Goal: Transaction & Acquisition: Purchase product/service

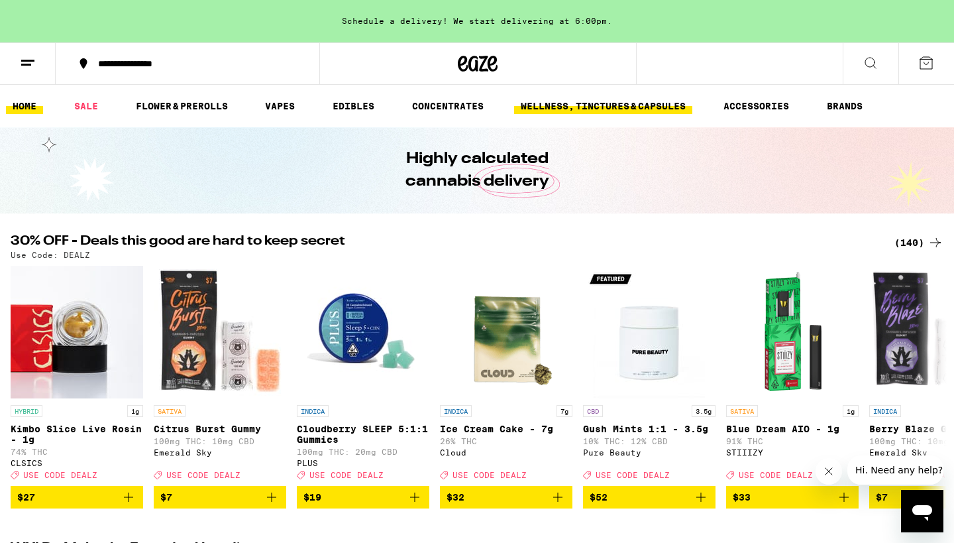
click at [588, 107] on link "WELLNESS, TINCTURES & CAPSULES" at bounding box center [603, 106] width 178 height 16
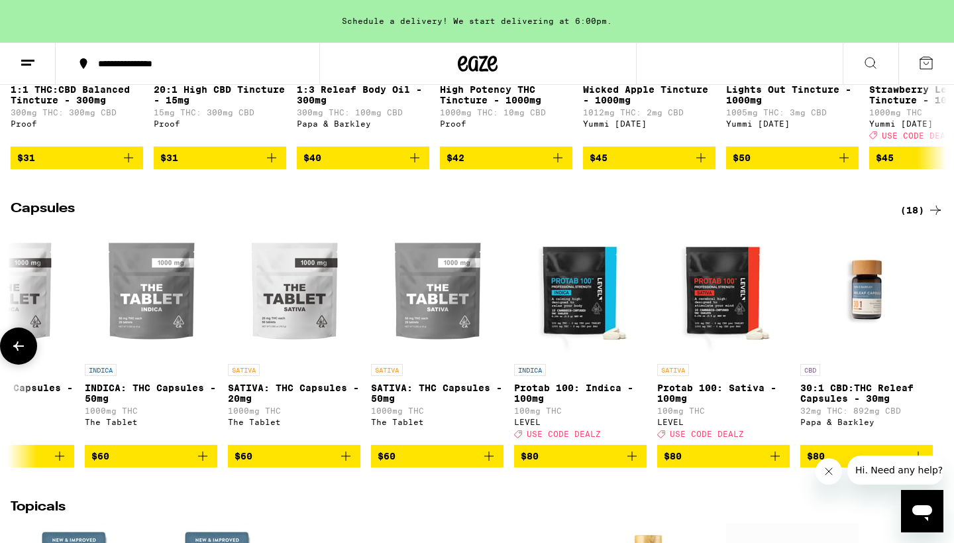
scroll to position [0, 1643]
click at [778, 464] on icon "Add to bag" at bounding box center [775, 456] width 16 height 16
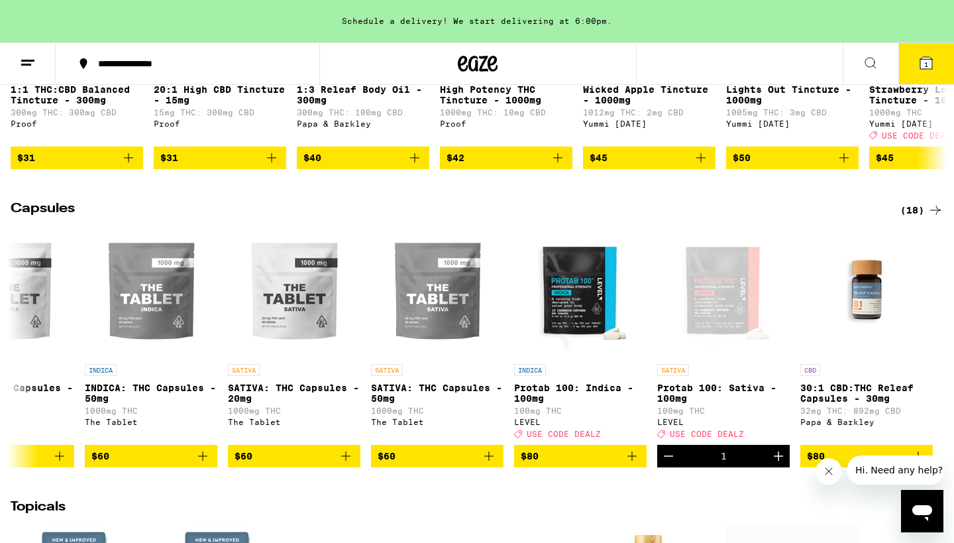
click at [924, 506] on icon "Open messaging window" at bounding box center [922, 513] width 20 height 16
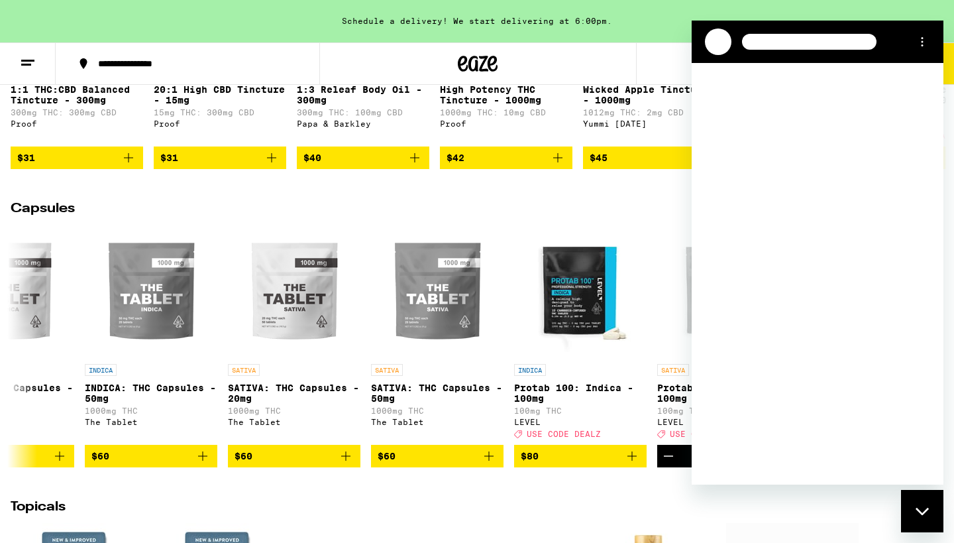
scroll to position [0, 0]
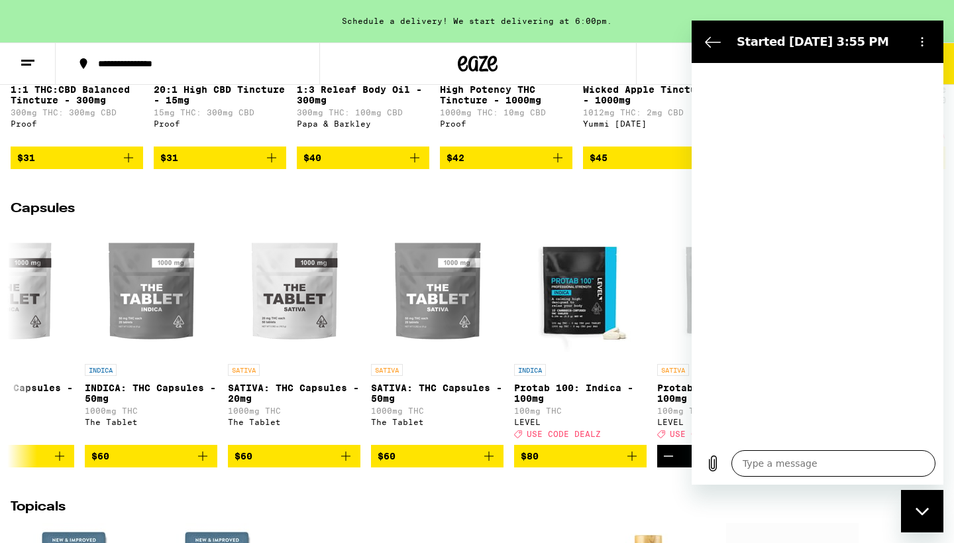
type textarea "x"
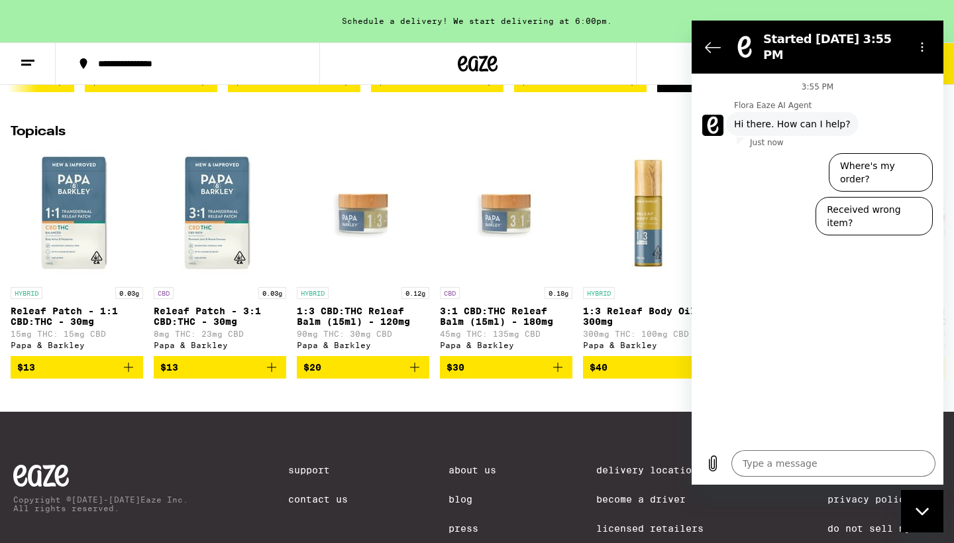
scroll to position [1314, 0]
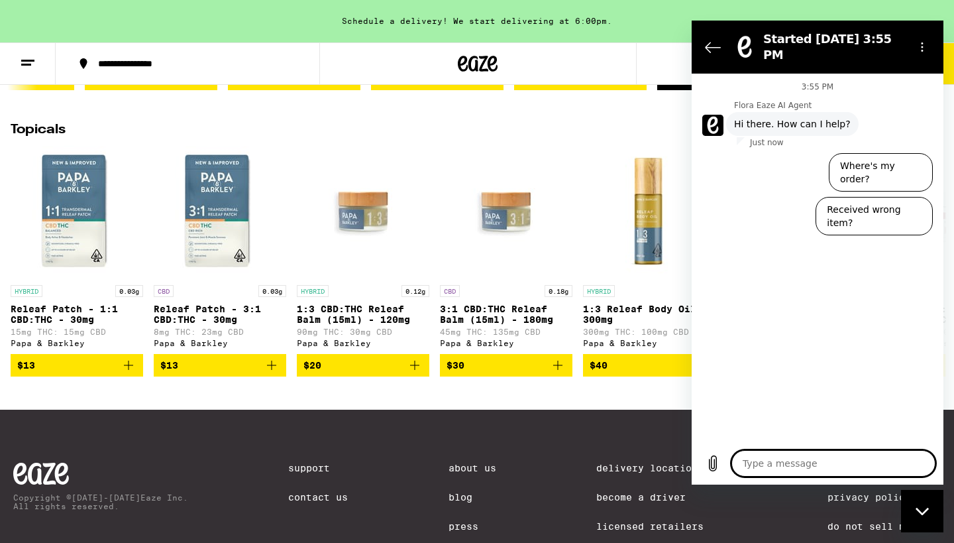
click at [752, 460] on textarea at bounding box center [833, 463] width 204 height 27
type textarea "S"
type textarea "x"
type textarea "St"
type textarea "x"
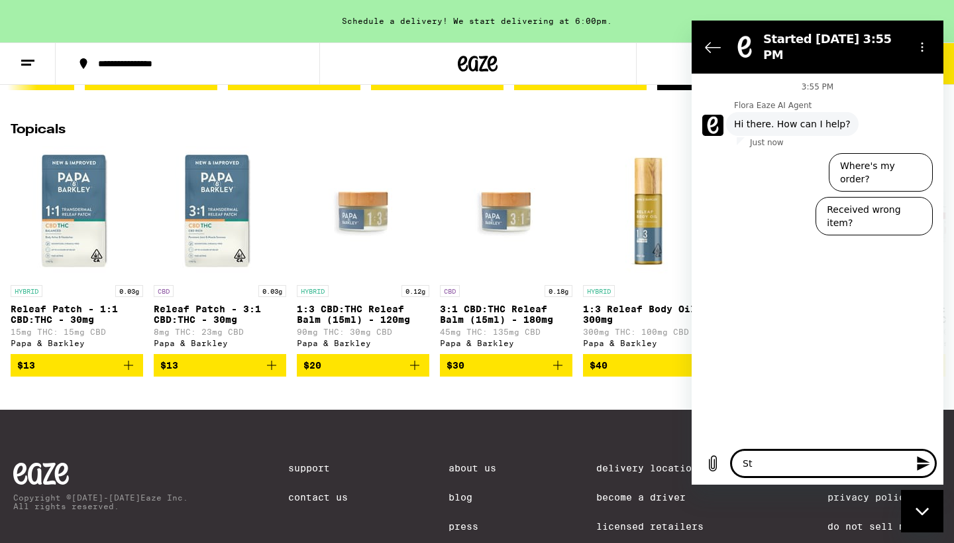
type textarea "Sti"
type textarea "x"
type textarea "Stii"
type textarea "x"
type textarea "Stiiz"
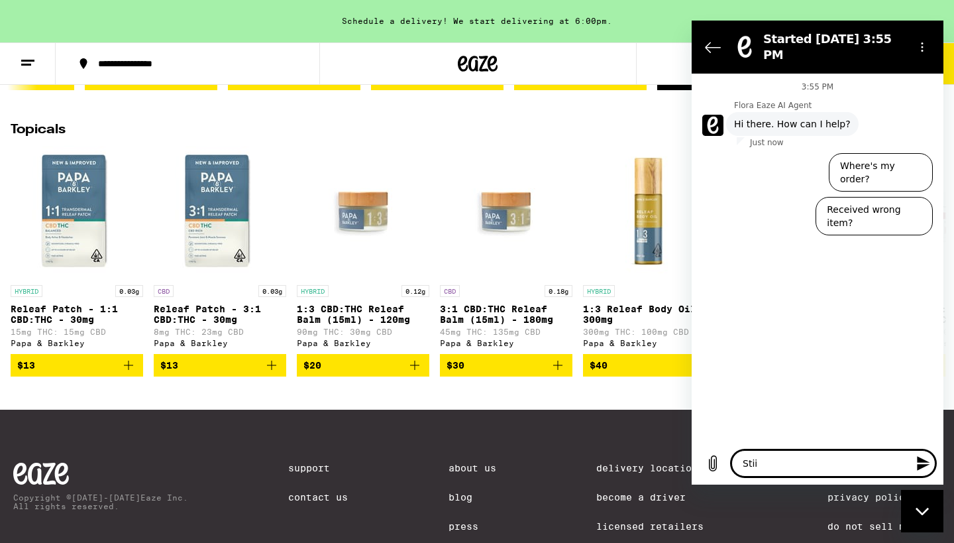
type textarea "x"
type textarea "Stiizz"
type textarea "x"
type textarea "Stiizzy"
type textarea "x"
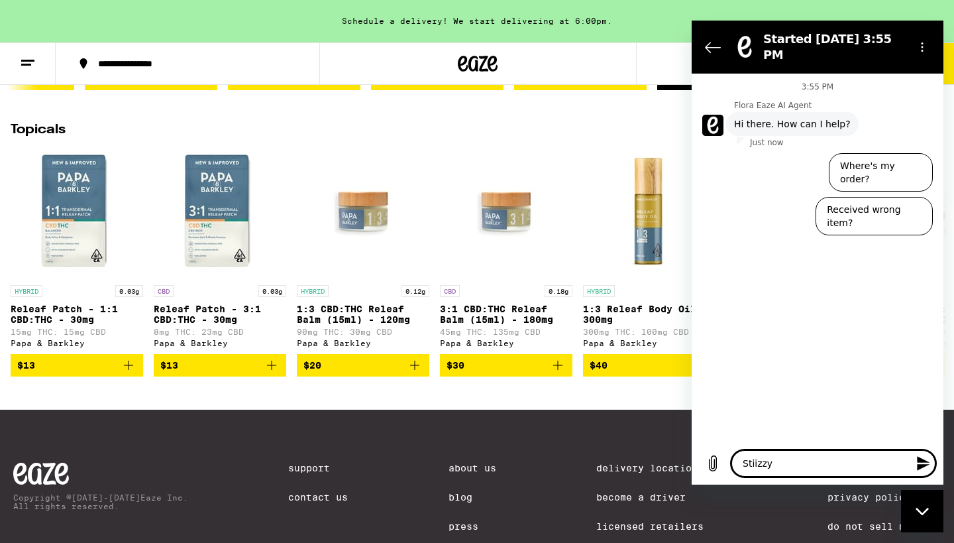
type textarea "Stiizzy"
type textarea "x"
type textarea "Stiizzy p"
type textarea "x"
type textarea "Stiizzy po"
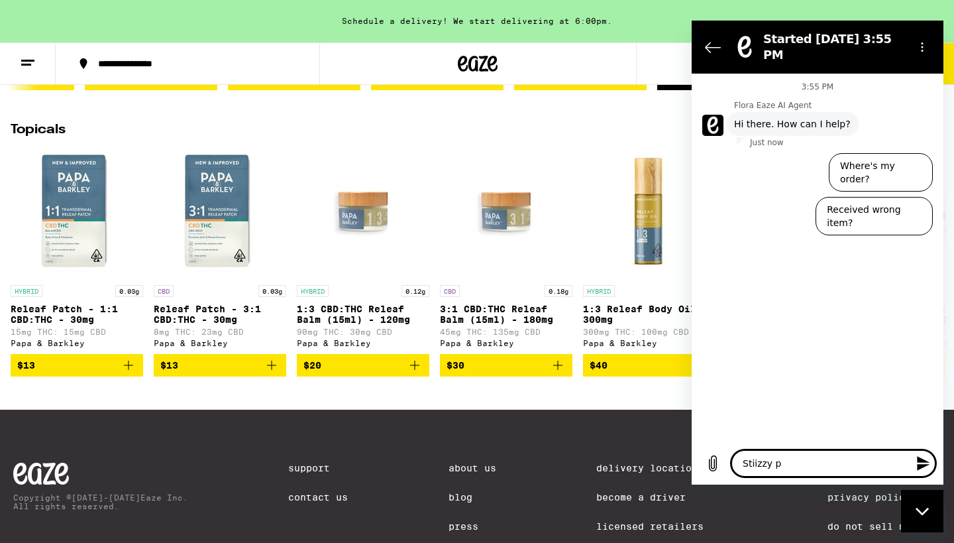
type textarea "x"
type textarea "Stiizzy pod"
type textarea "x"
type textarea "Stiizzy pod"
type textarea "x"
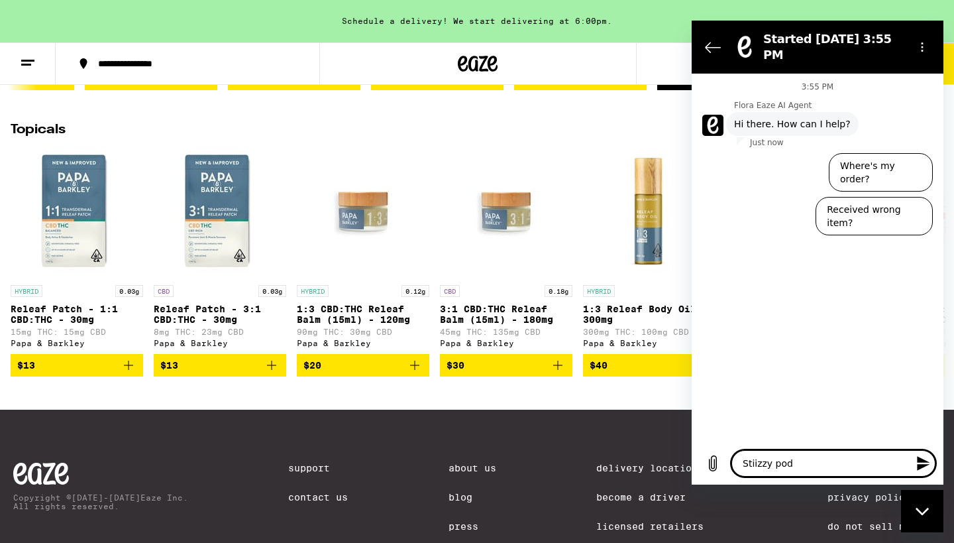
type textarea "Stiizzy pod d"
type textarea "x"
type textarea "Stiizzy pod do"
type textarea "x"
type textarea "Stiizzy pod doe"
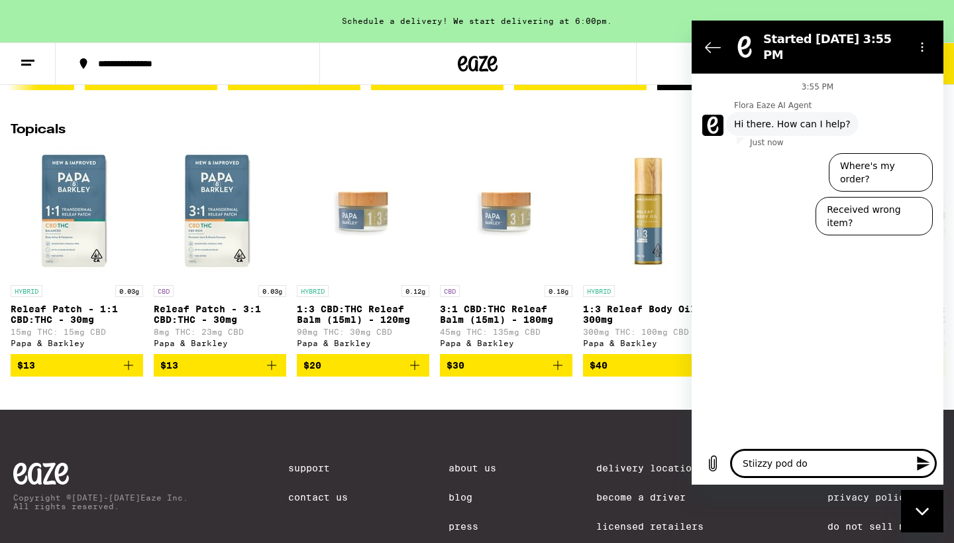
type textarea "x"
type textarea "Stiizzy pod does"
type textarea "x"
type textarea "Stiizzy pod does"
type textarea "x"
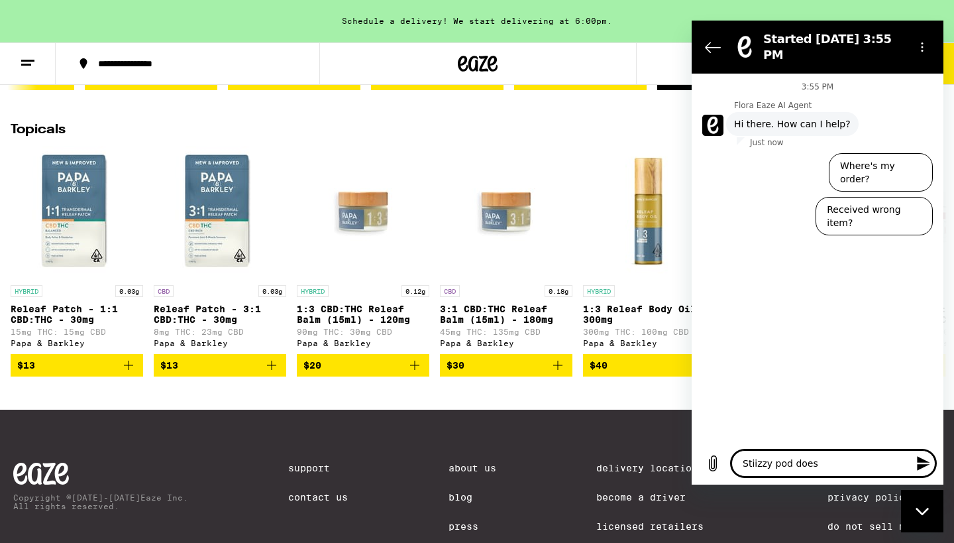
type textarea "Stiizzy pod does n"
type textarea "x"
type textarea "Stiizzy pod does no"
type textarea "x"
type textarea "Stiizzy pod does not"
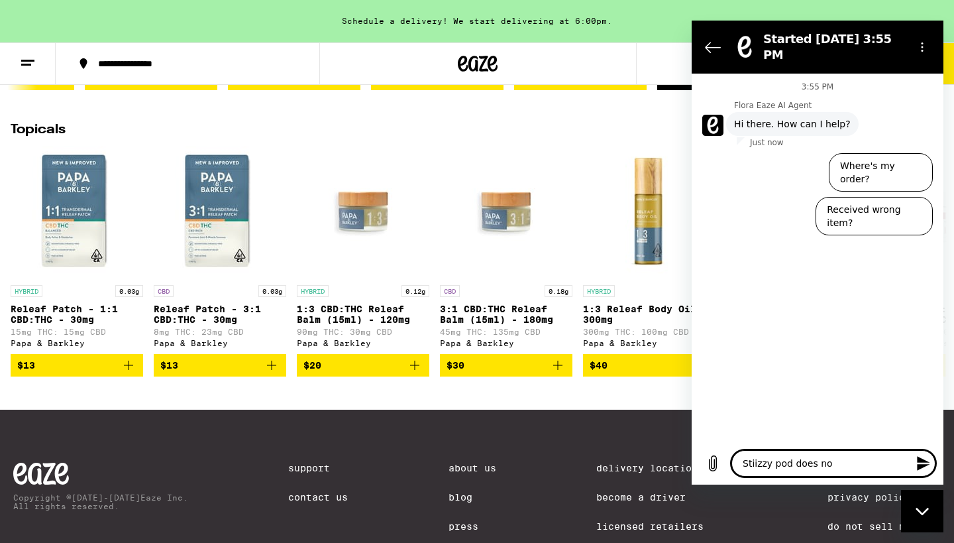
type textarea "x"
type textarea "Stiizzy pod does not"
type textarea "x"
type textarea "Stiizzy pod does not w"
type textarea "x"
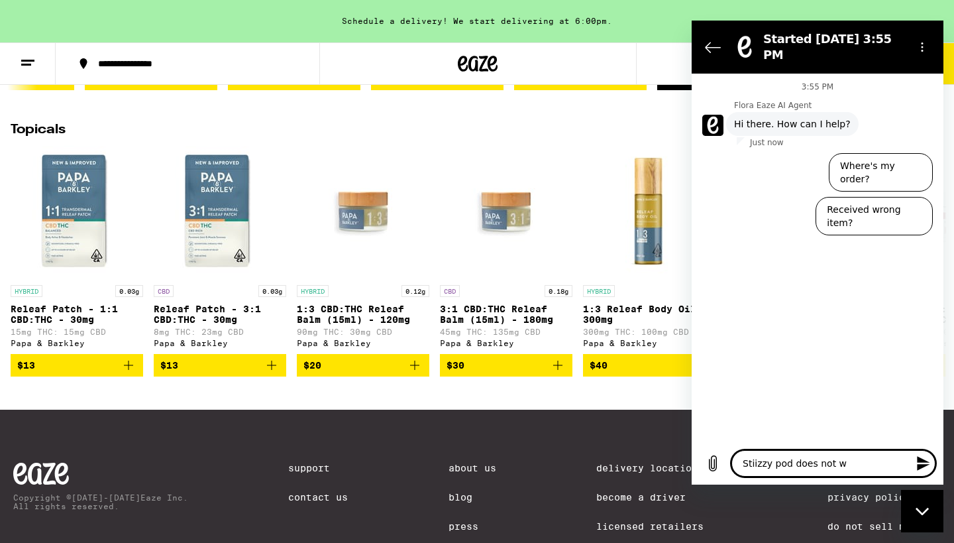
type textarea "Stiizzy pod does not wo"
type textarea "x"
type textarea "Stiizzy pod does not wor"
type textarea "x"
type textarea "Stiizzy pod does not work"
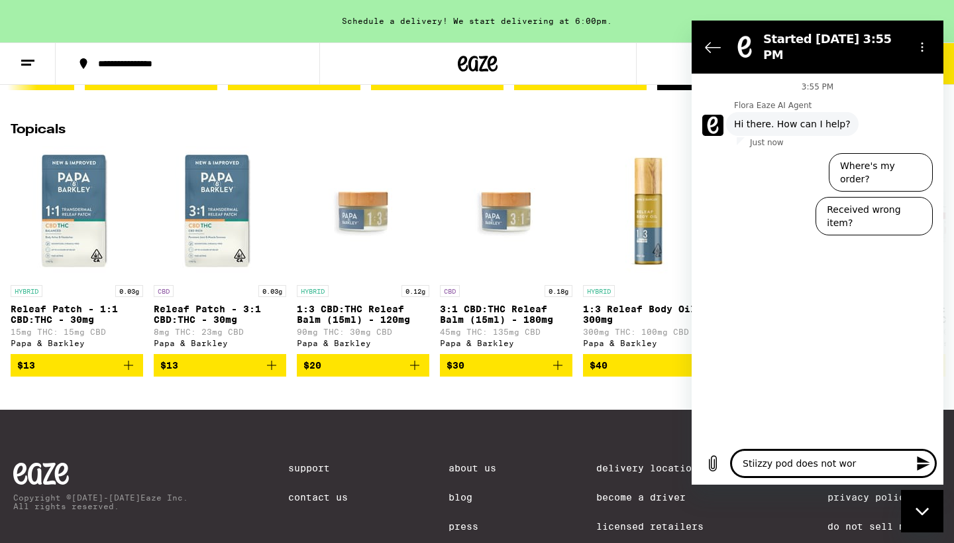
type textarea "x"
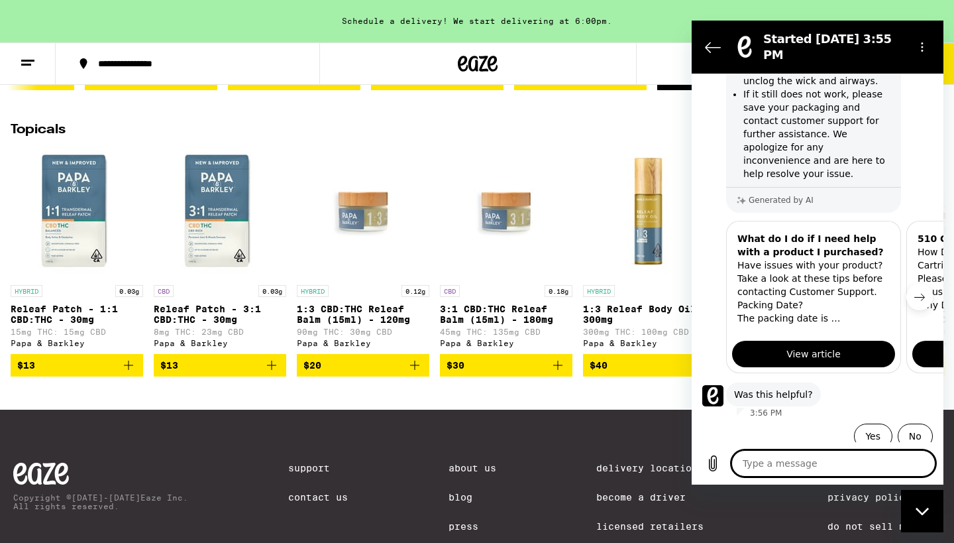
scroll to position [174, 0]
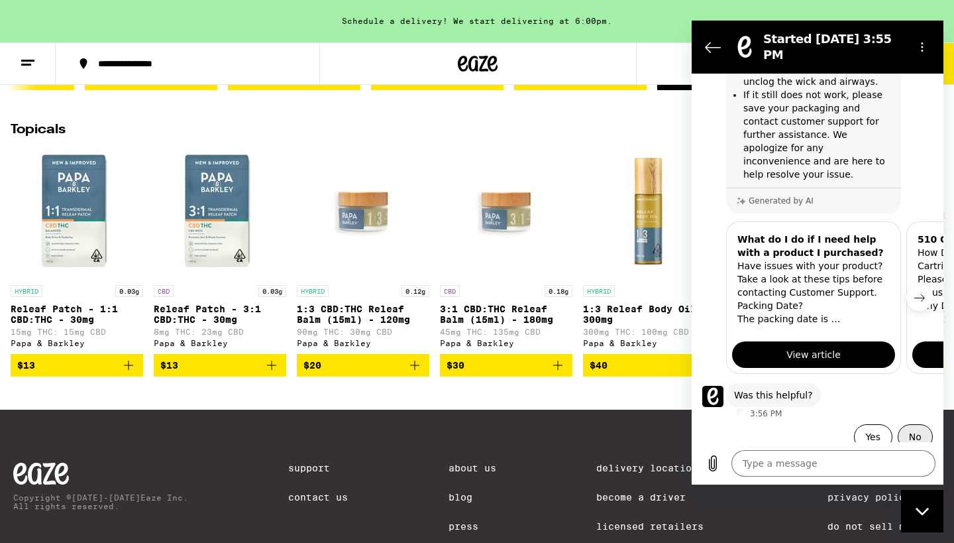
click at [900, 424] on button "No" at bounding box center [915, 436] width 35 height 25
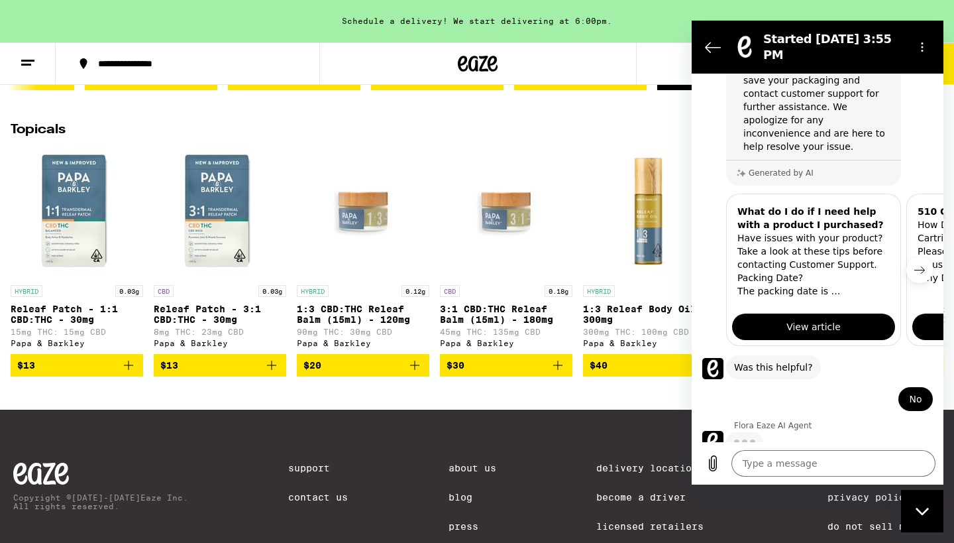
scroll to position [200, 0]
type textarea "x"
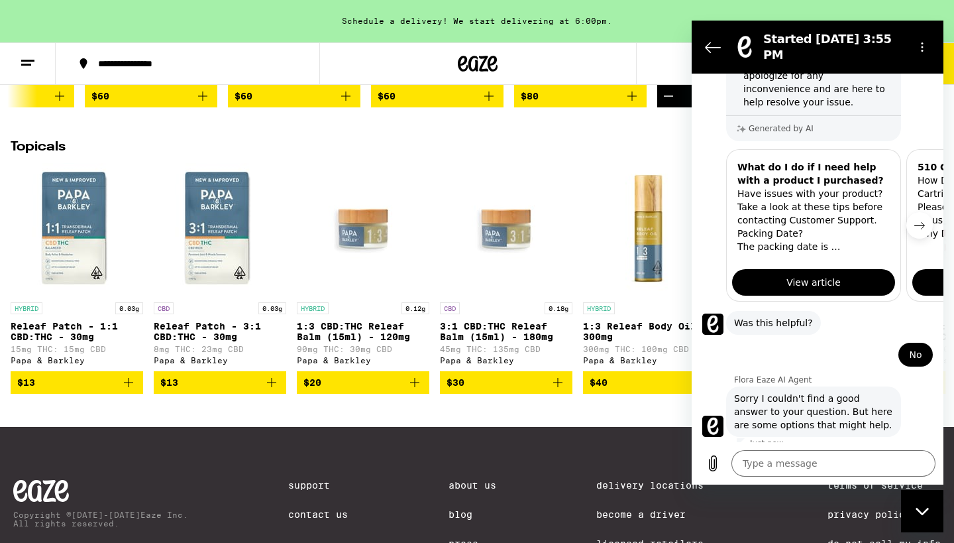
scroll to position [245, 0]
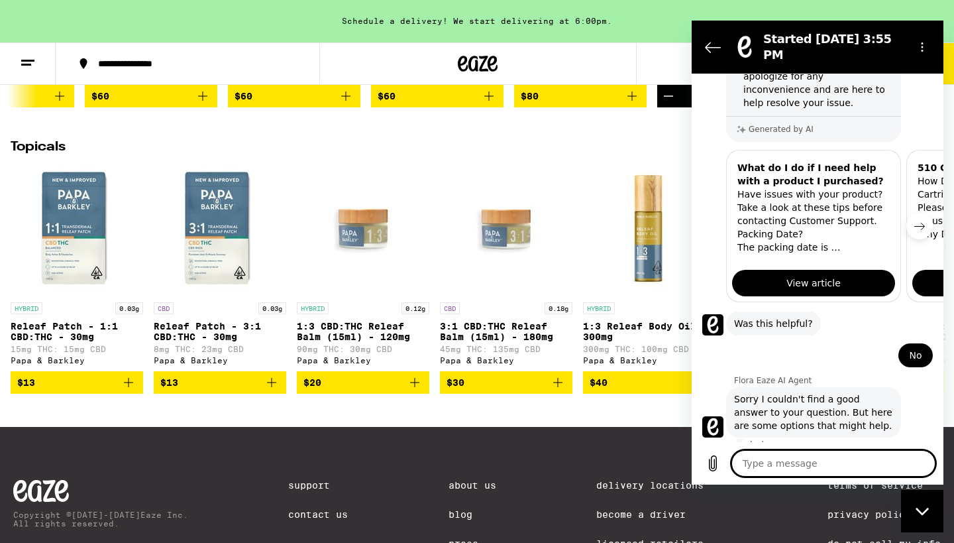
click at [751, 460] on textarea at bounding box center [833, 463] width 204 height 27
type textarea "C"
type textarea "x"
type textarea "Ca"
type textarea "x"
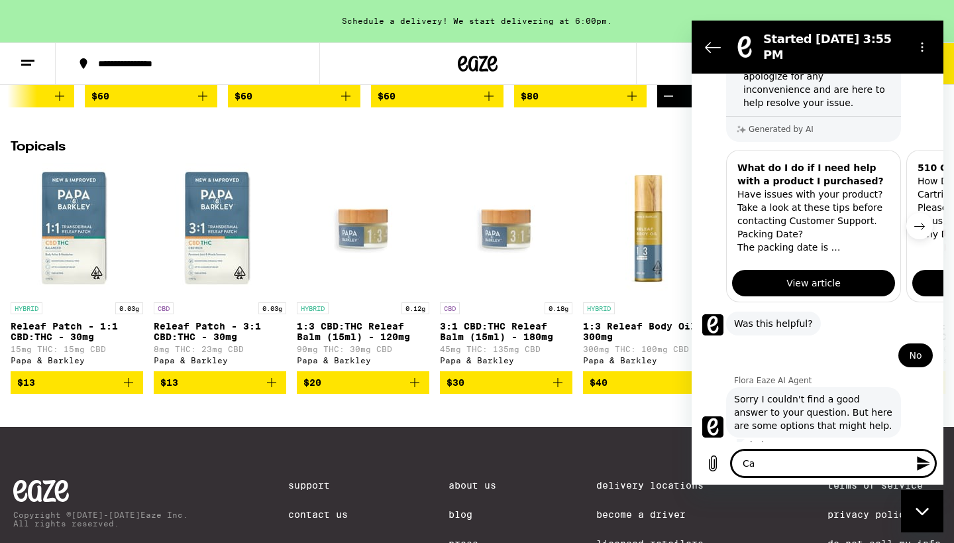
type textarea "Can"
type textarea "x"
type textarea "Can"
type textarea "x"
type textarea "Can I"
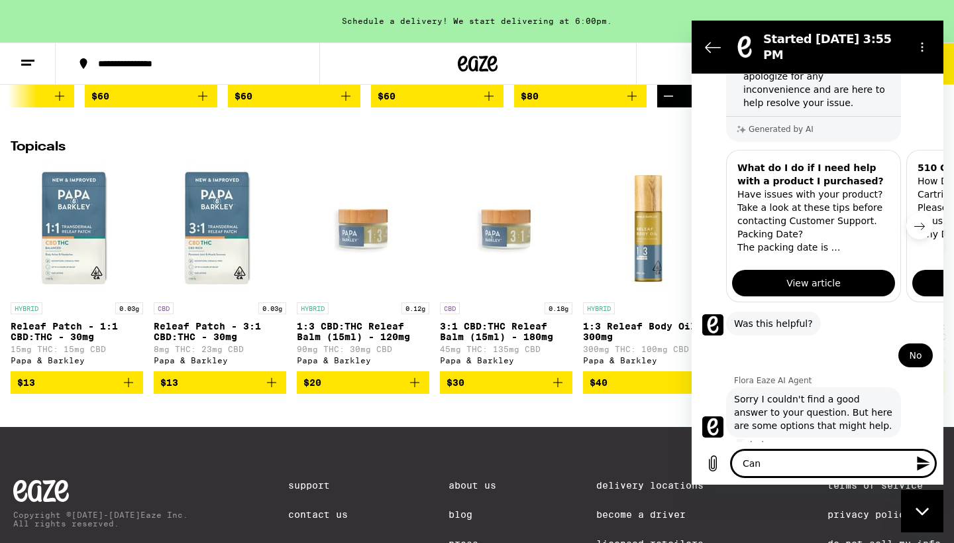
type textarea "x"
type textarea "Can I"
type textarea "x"
type textarea "Can I s"
type textarea "x"
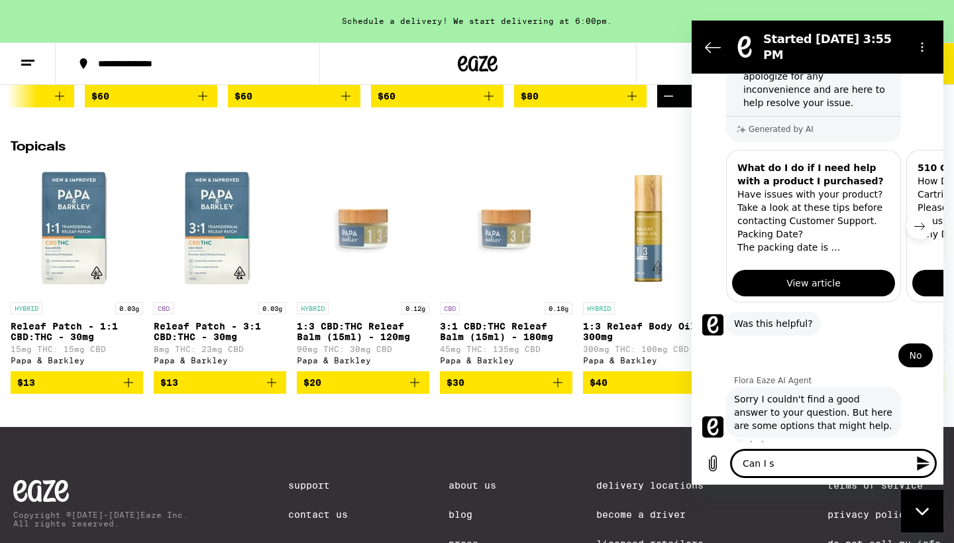
type textarea "Can I sp"
type textarea "x"
type textarea "Can I spe"
type textarea "x"
type textarea "Can I spea"
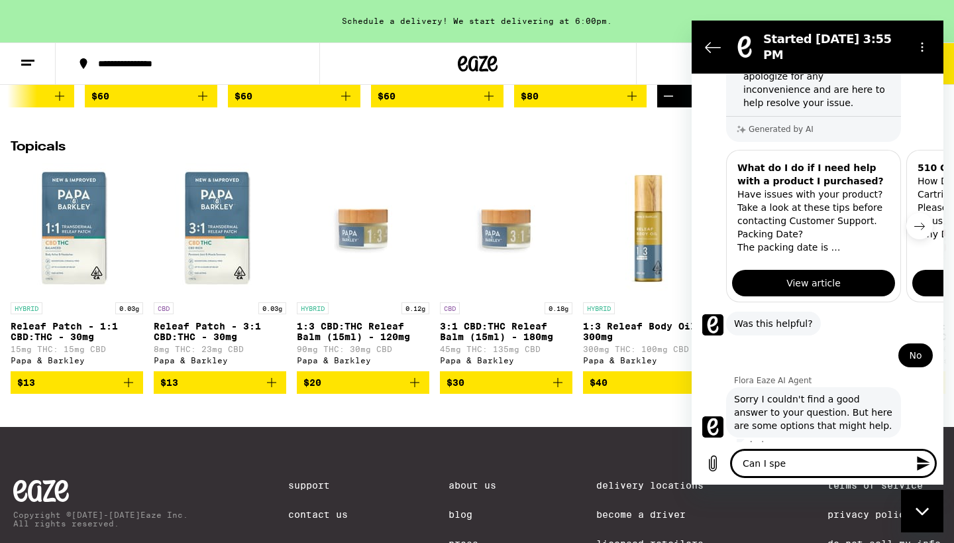
type textarea "x"
type textarea "Can I speak"
type textarea "x"
type textarea "Can I speak"
type textarea "x"
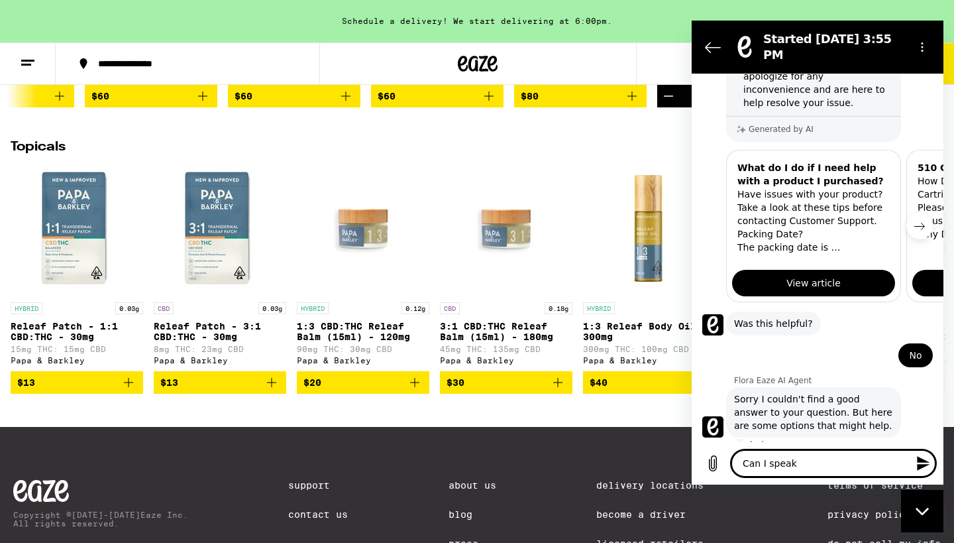
type textarea "Can I speak w"
type textarea "x"
type textarea "Can I speak wi"
type textarea "x"
type textarea "Can I speak wit"
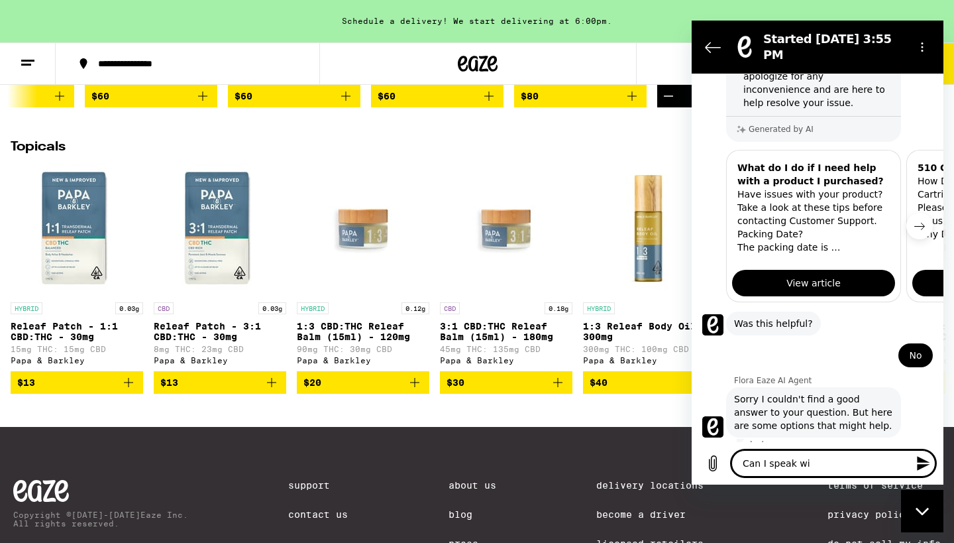
type textarea "x"
type textarea "Can I speak with"
type textarea "x"
type textarea "Can I speak witha"
type textarea "x"
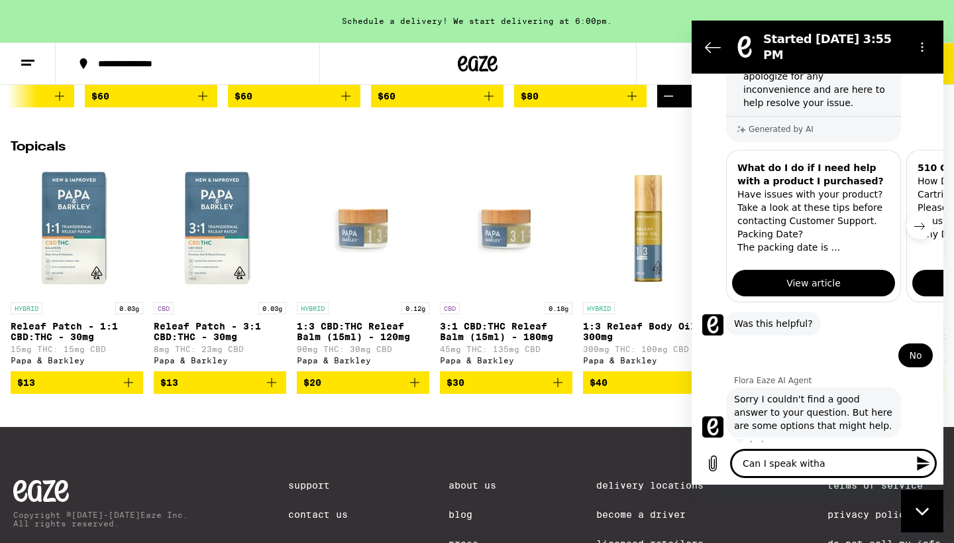
type textarea "Can I speak with a"
type textarea "x"
type textarea "Can I speak with a l"
type textarea "x"
type textarea "Can I speak with a li"
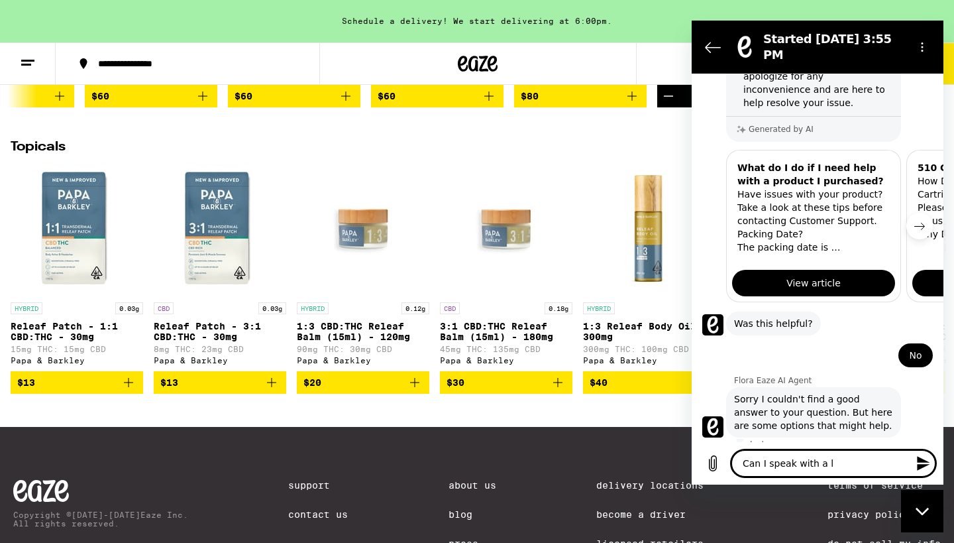
type textarea "x"
type textarea "Can I speak with a liv"
type textarea "x"
type textarea "Can I speak with a live"
type textarea "x"
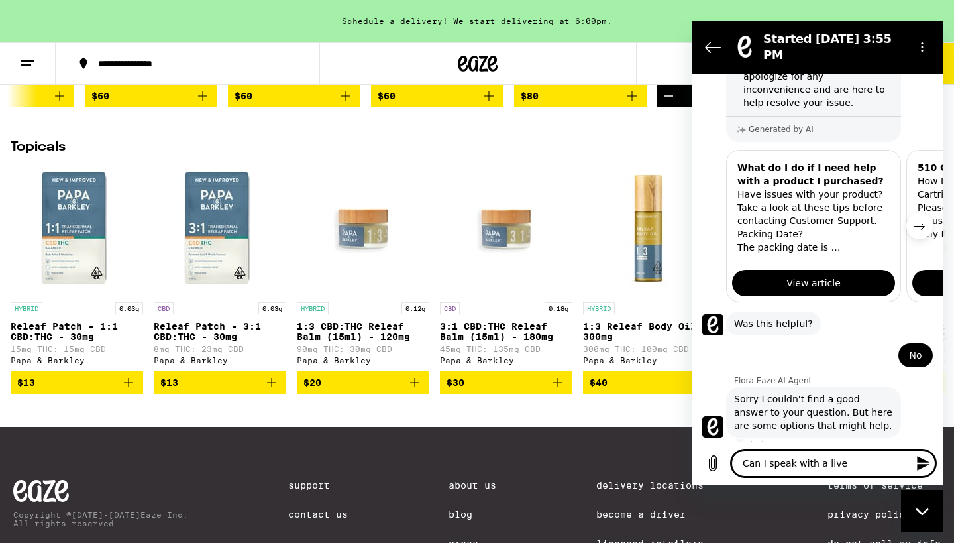
type textarea "Can I speak with a live"
type textarea "x"
type textarea "Can I speak with a live a"
type textarea "x"
type textarea "Can I speak with a live ag"
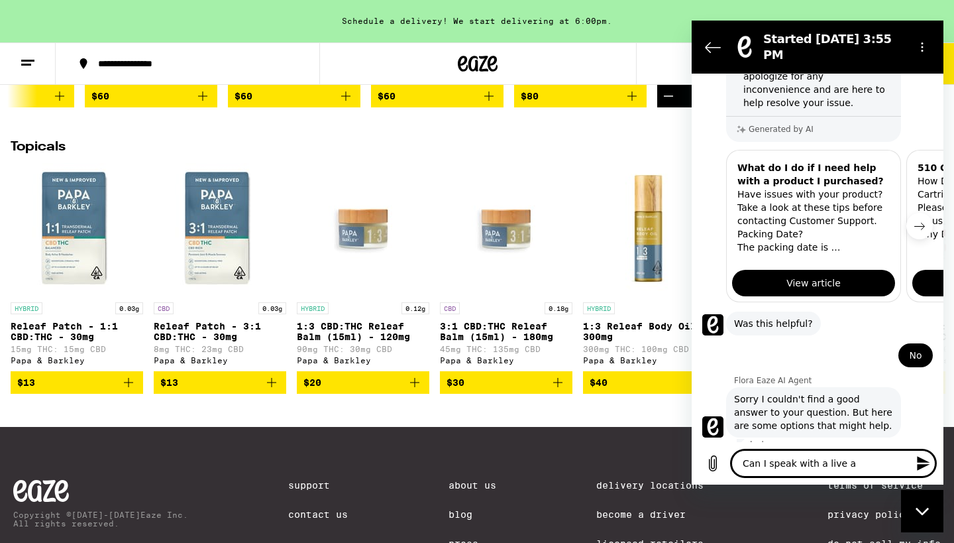
type textarea "x"
type textarea "Can I speak with a live age"
type textarea "x"
type textarea "Can I speak with a live agen"
type textarea "x"
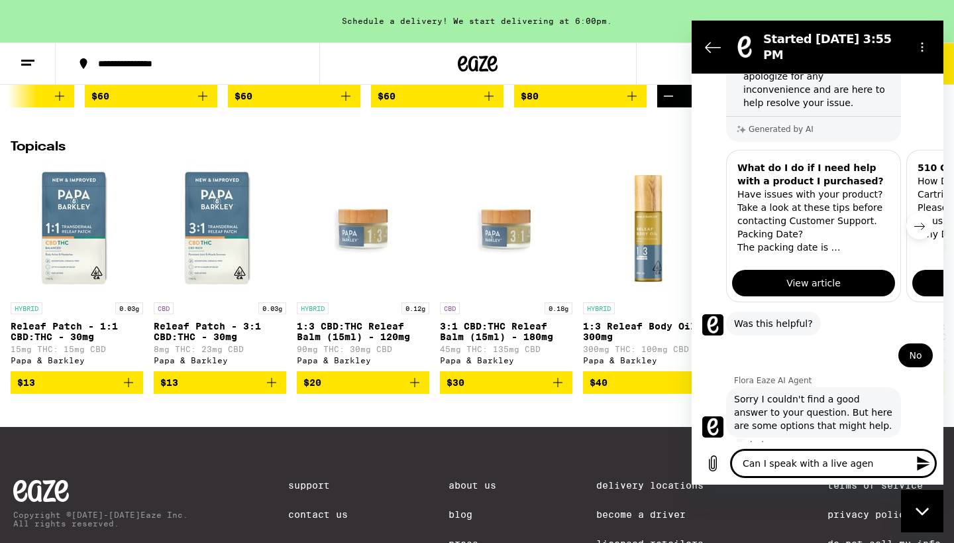
type textarea "Can I speak with a live agent"
type textarea "x"
type textarea "Can I speak with a live agent?"
type textarea "x"
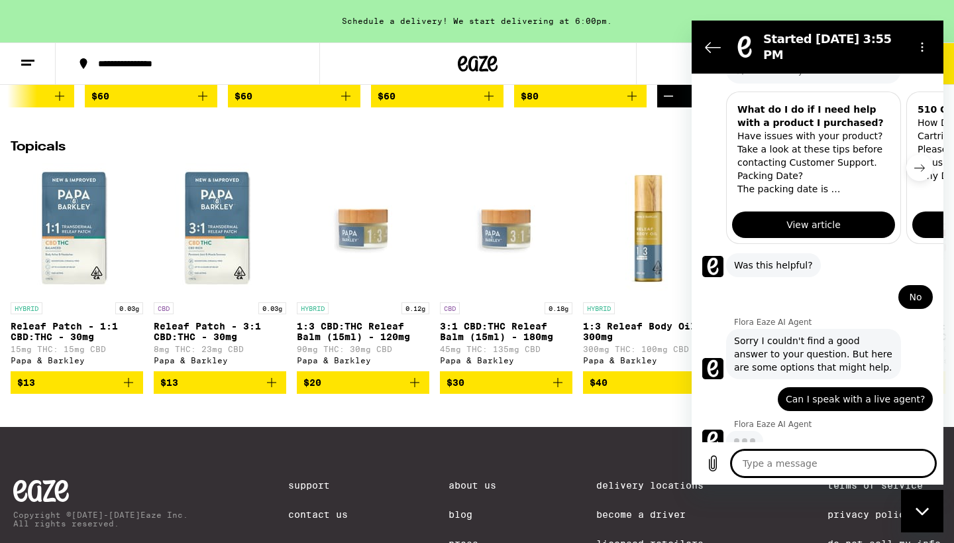
scroll to position [302, 0]
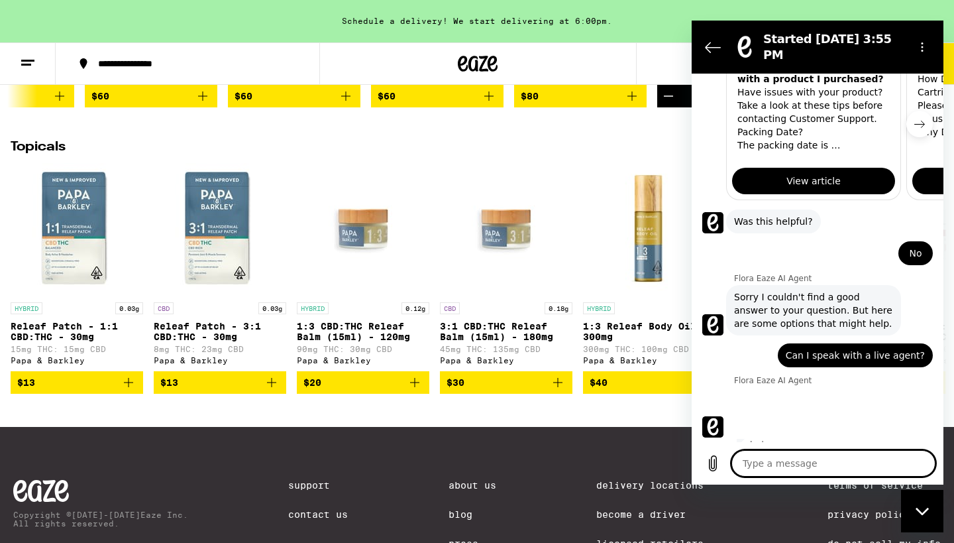
type textarea "x"
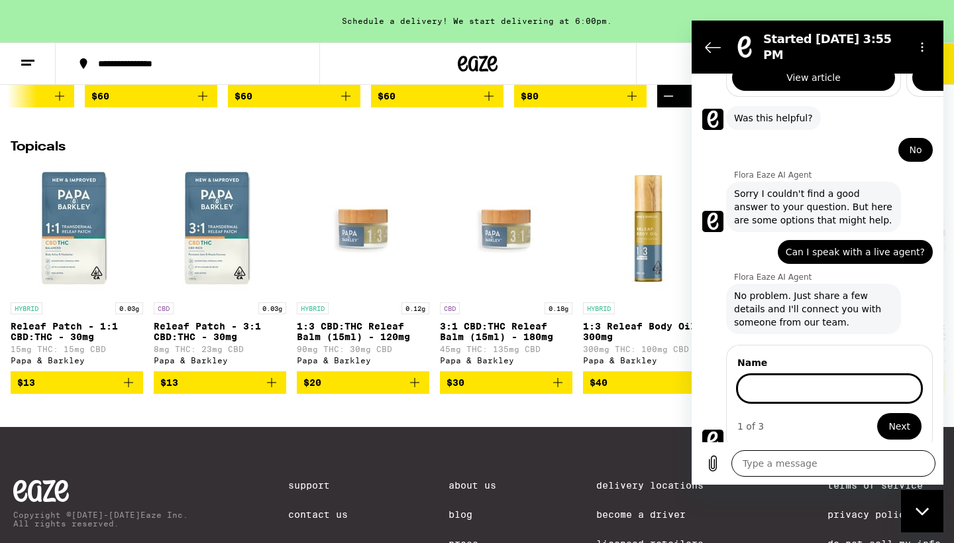
scroll to position [449, 0]
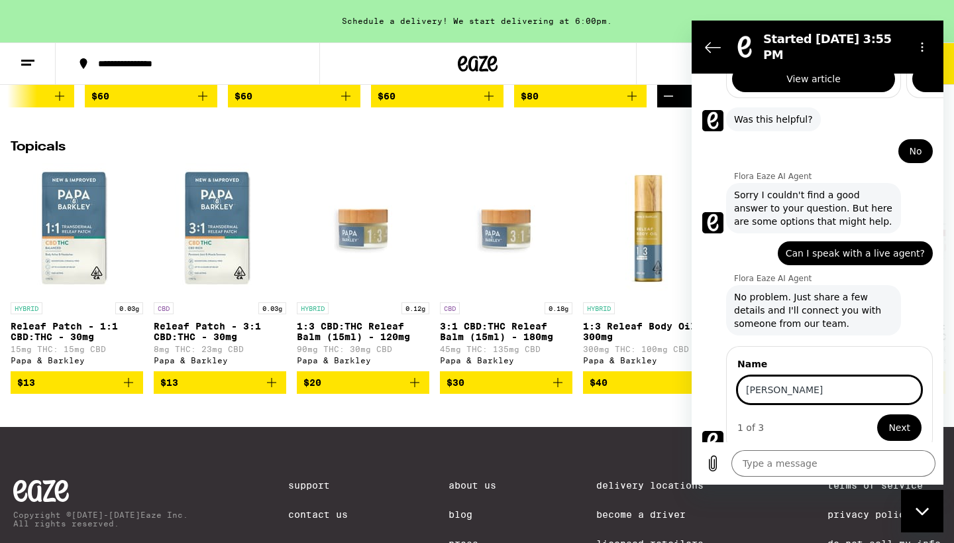
type input "[PERSON_NAME]"
click at [890, 417] on button "Next" at bounding box center [899, 427] width 44 height 27
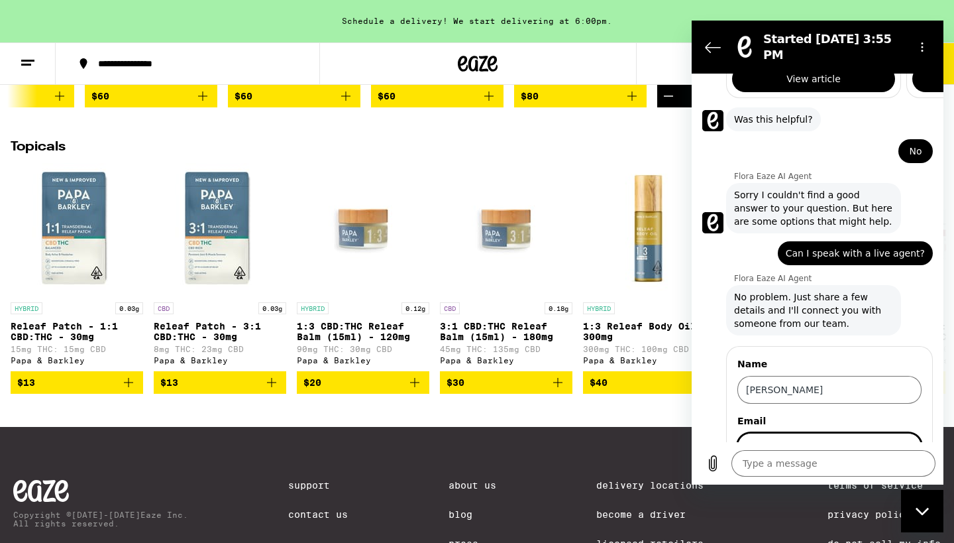
type textarea "x"
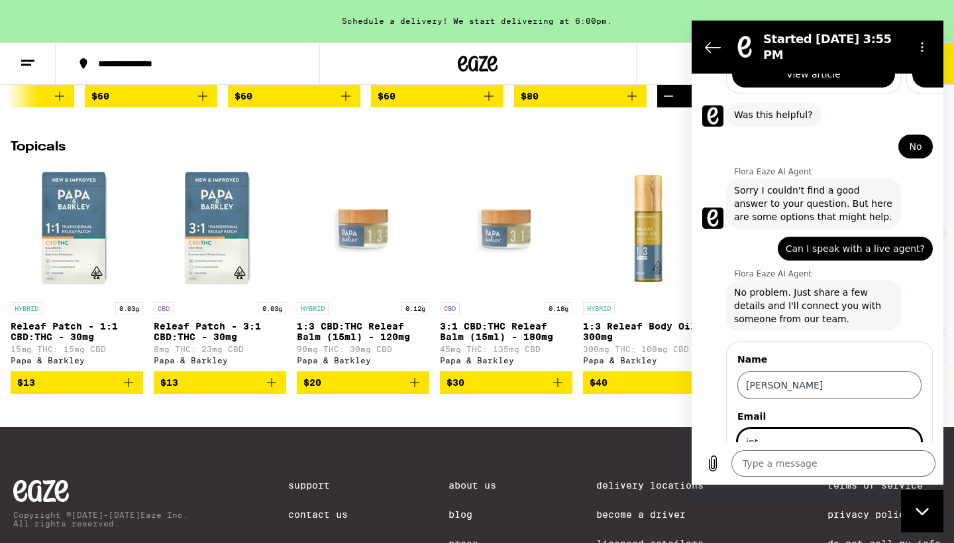
type input "inth"
type input "[EMAIL_ADDRESS][DOMAIN_NAME]"
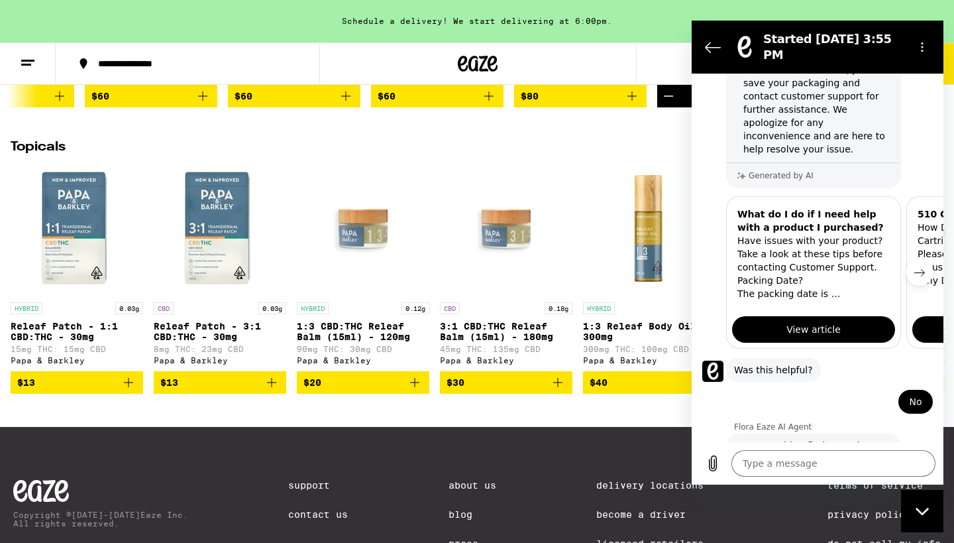
scroll to position [506, 0]
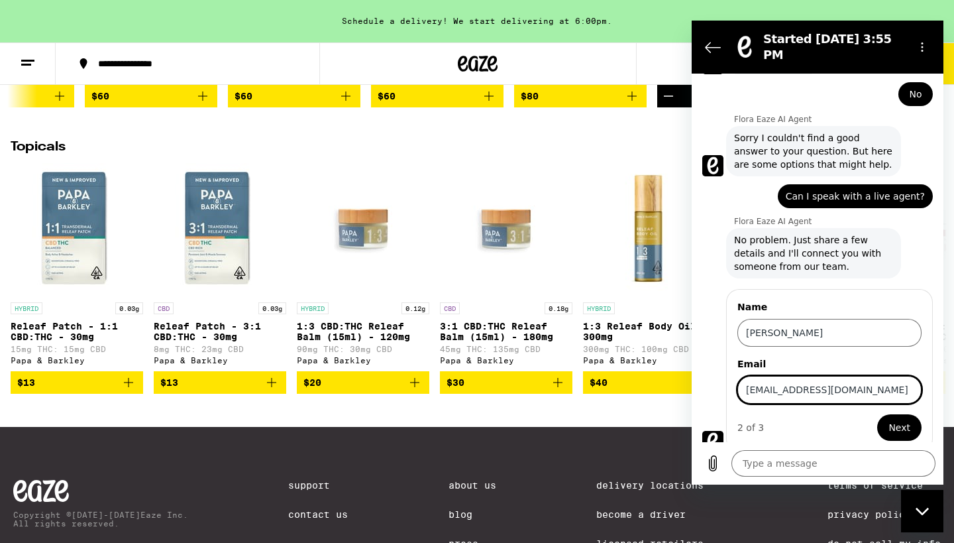
type textarea "x"
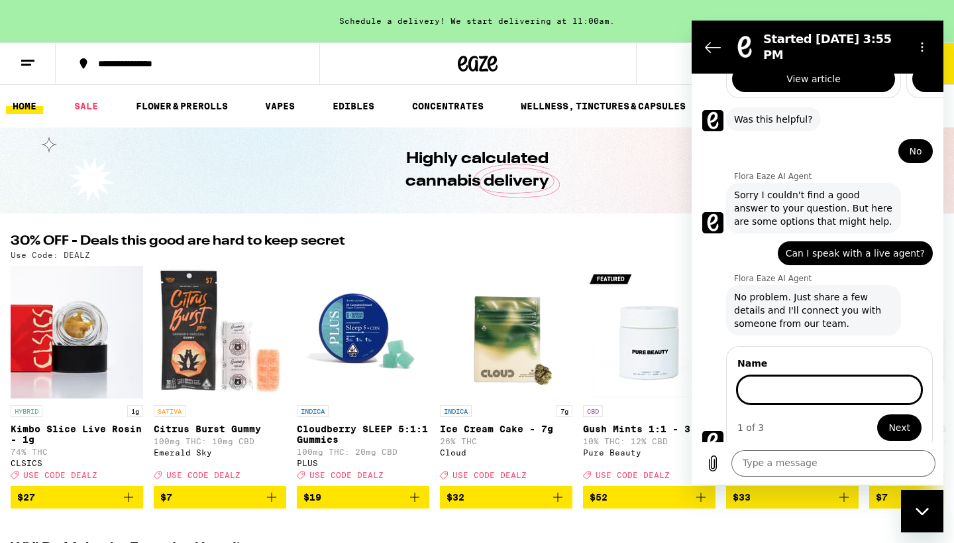
click at [752, 376] on input "Name" at bounding box center [829, 390] width 184 height 28
type input "[PERSON_NAME]"
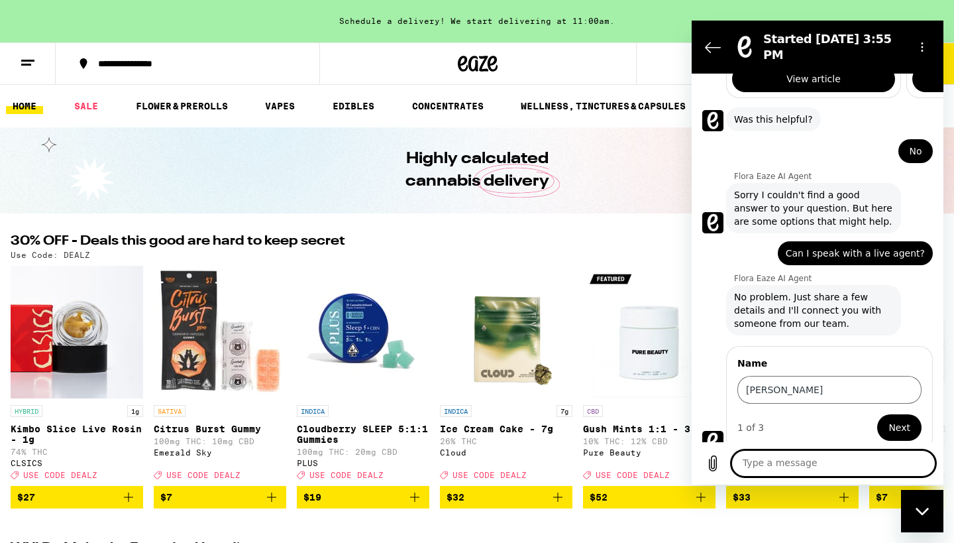
click at [746, 464] on textarea at bounding box center [833, 463] width 204 height 27
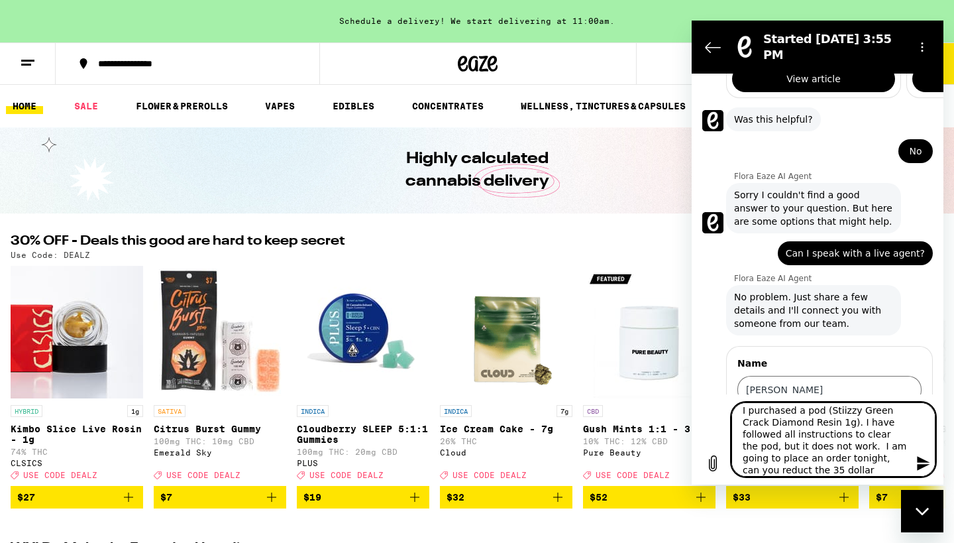
scroll to position [24, 0]
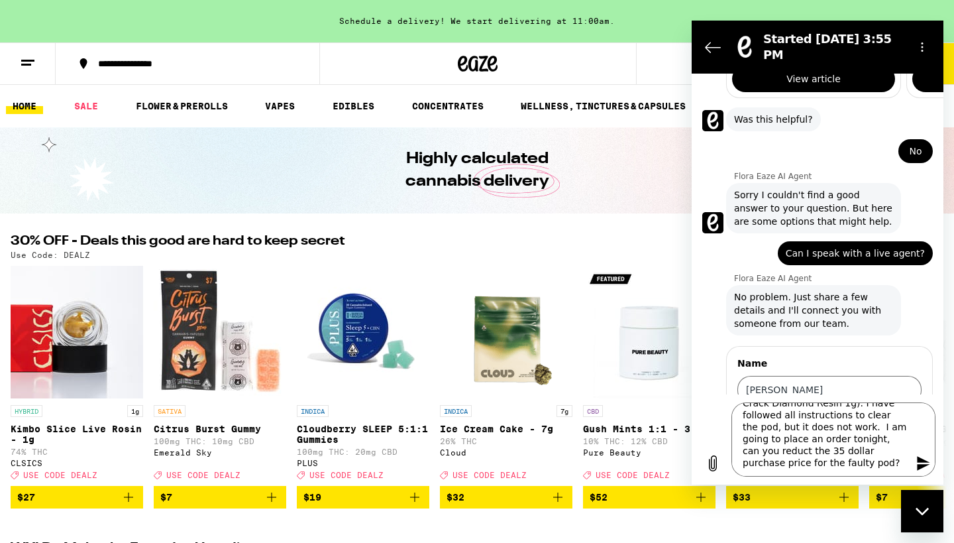
click at [923, 458] on icon "Send message" at bounding box center [924, 463] width 16 height 16
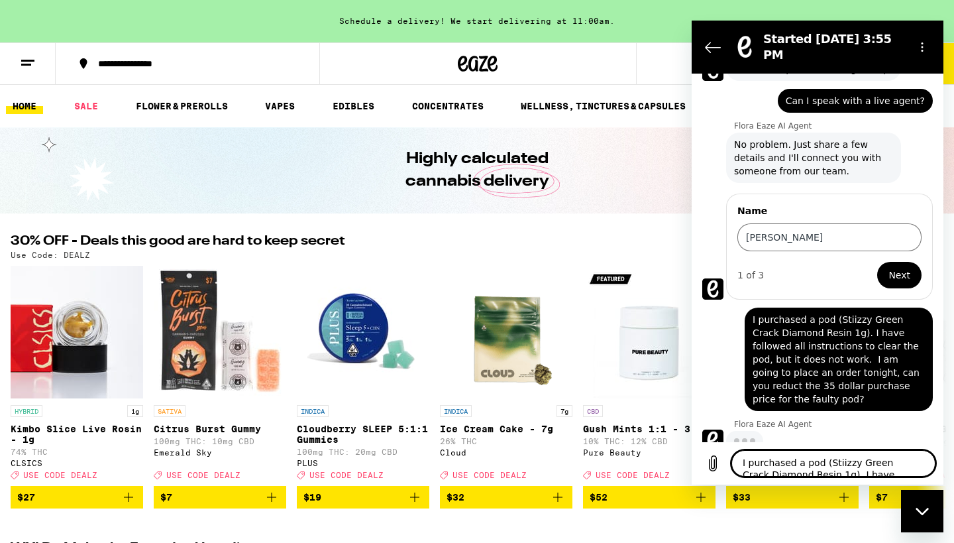
scroll to position [600, 0]
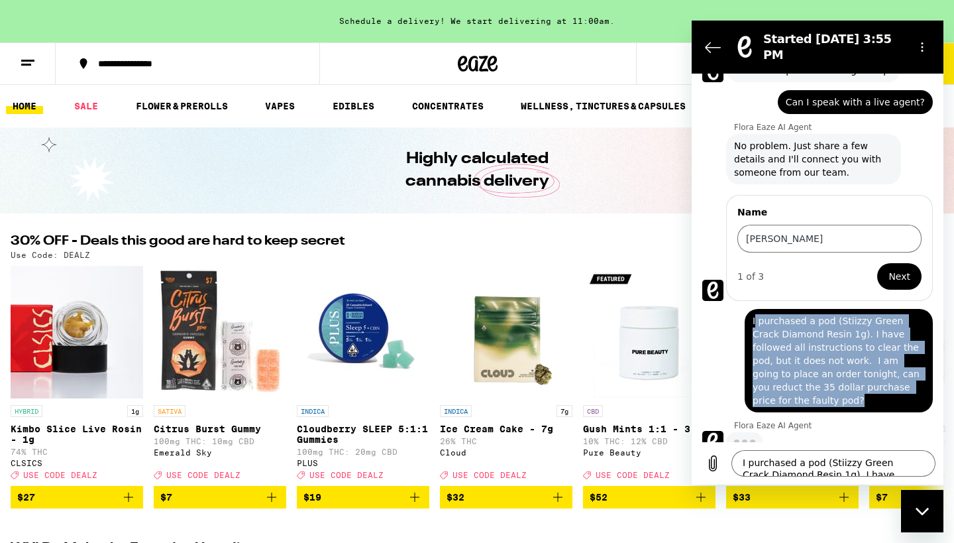
drag, startPoint x: 755, startPoint y: 309, endPoint x: 836, endPoint y: 388, distance: 112.9
click at [836, 388] on span "I purchased a pod (Stiizzy Green Crack Diamond Resin 1g). I have followed all i…" at bounding box center [839, 360] width 172 height 93
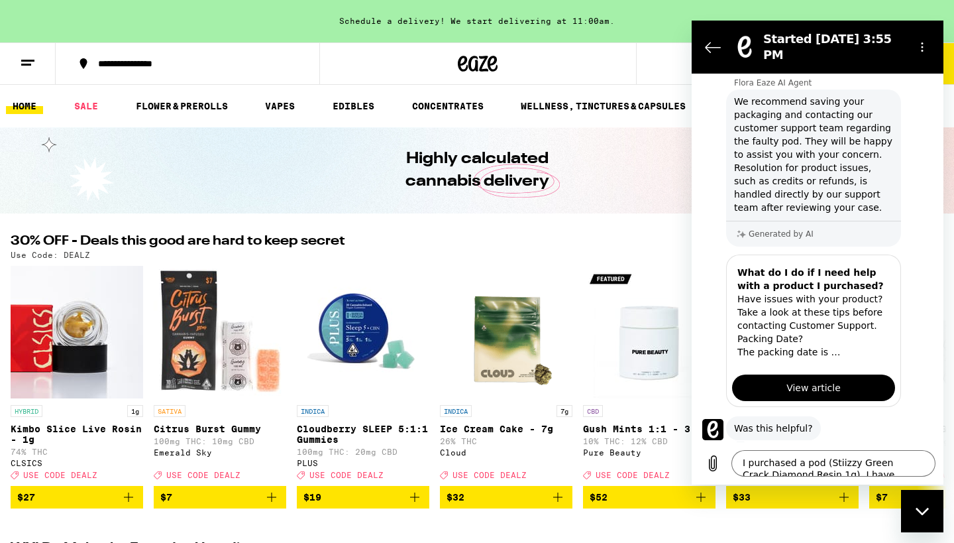
scroll to position [976, 0]
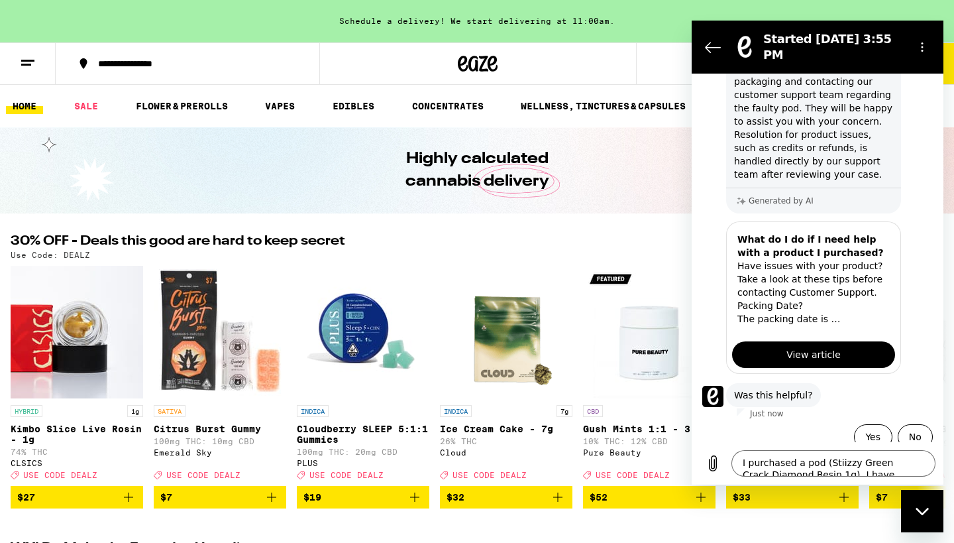
copy span "purchased a pod (Stiizzy Green Crack Diamond Resin 1g). I have followed all ins…"
click at [747, 459] on textarea "I purchased a pod (Stiizzy Green Crack Diamond Resin 1g). I have followed all i…" at bounding box center [833, 463] width 204 height 27
paste textarea
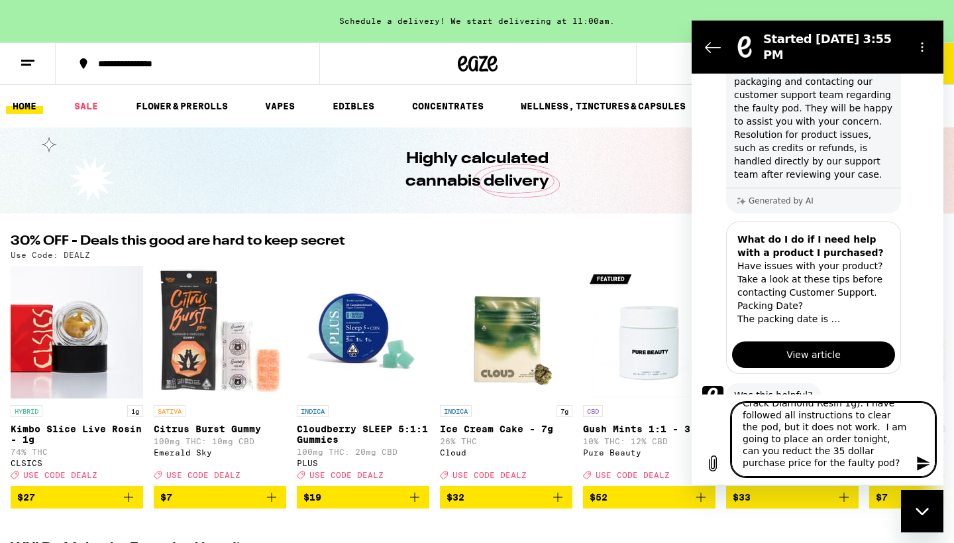
type textarea "purchased a pod (Stiizzy Green Crack Diamond Resin 1g). I have followed all ins…"
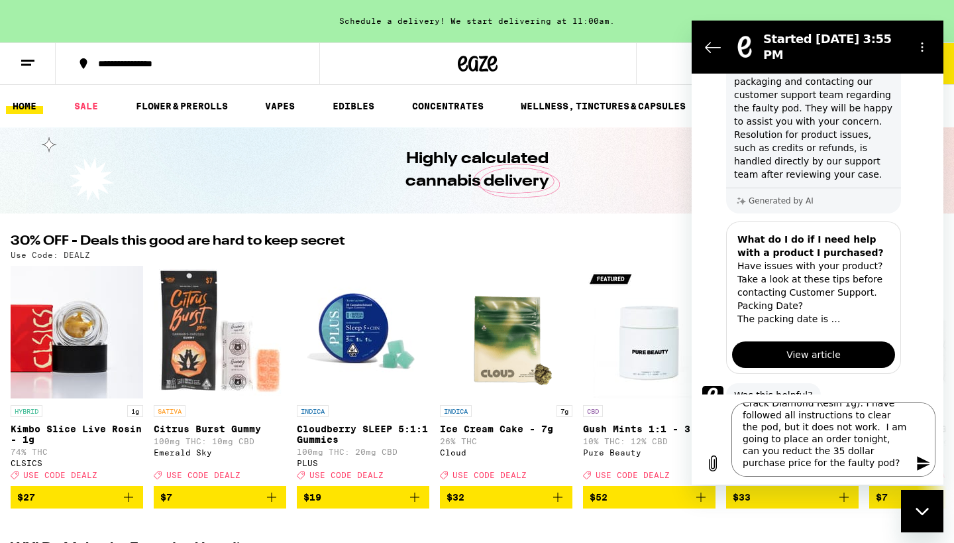
click at [925, 458] on icon "Send message" at bounding box center [924, 463] width 16 height 16
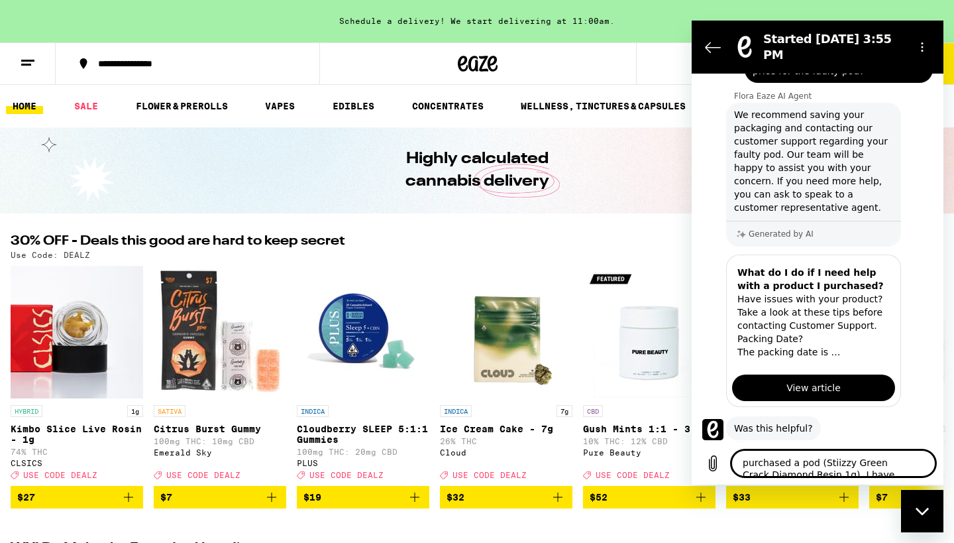
scroll to position [1444, 0]
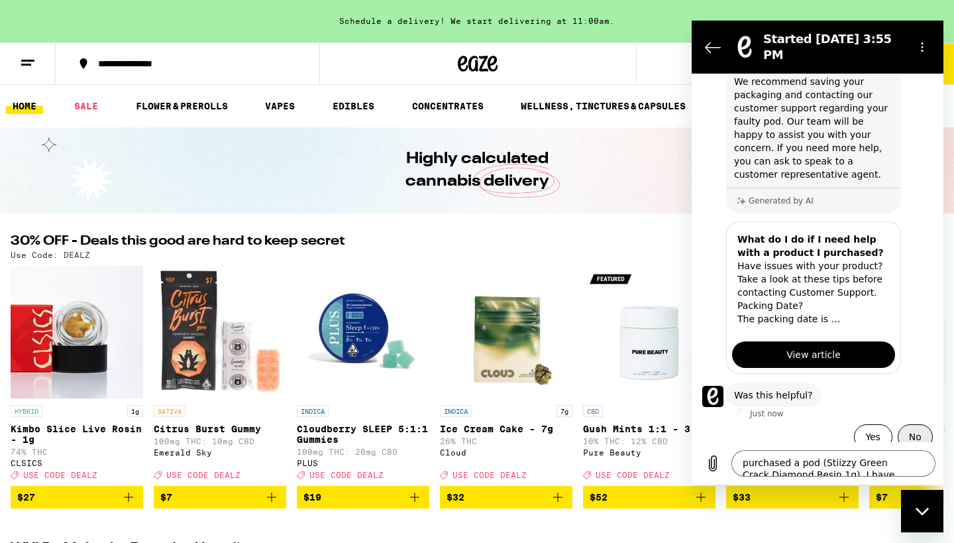
click at [903, 424] on button "No" at bounding box center [915, 436] width 35 height 25
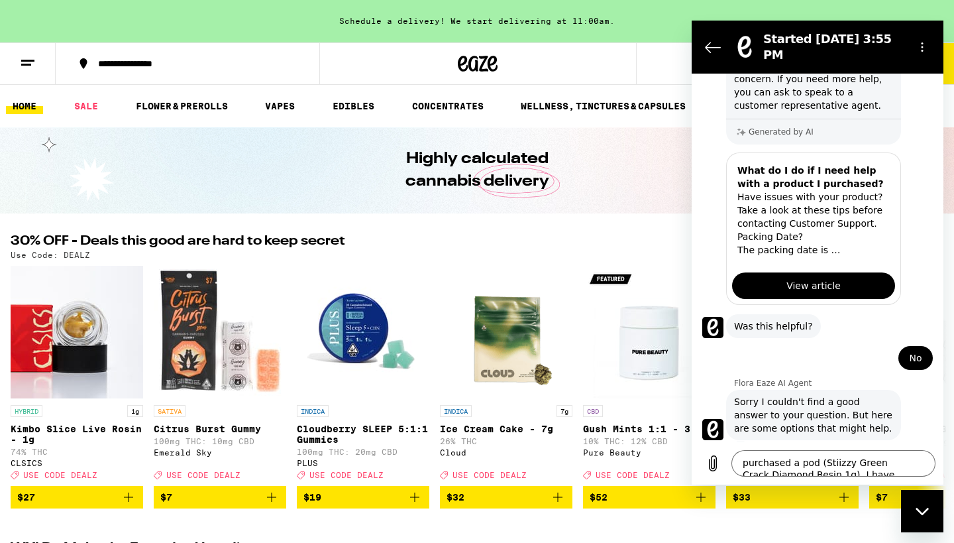
scroll to position [1516, 0]
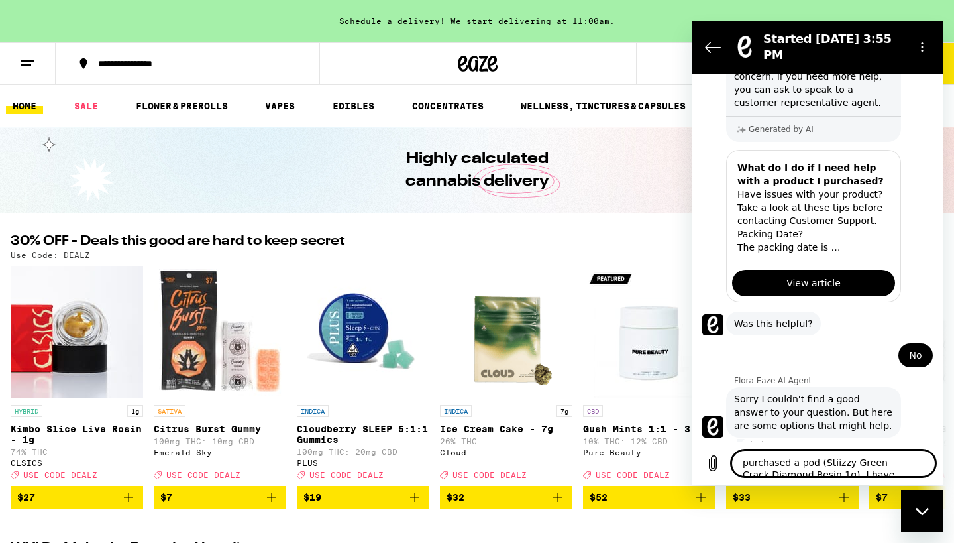
click at [750, 456] on textarea "purchased a pod (Stiizzy Green Crack Diamond Resin 1g). I have followed all ins…" at bounding box center [833, 463] width 204 height 27
type textarea "I want to speak with a live chat"
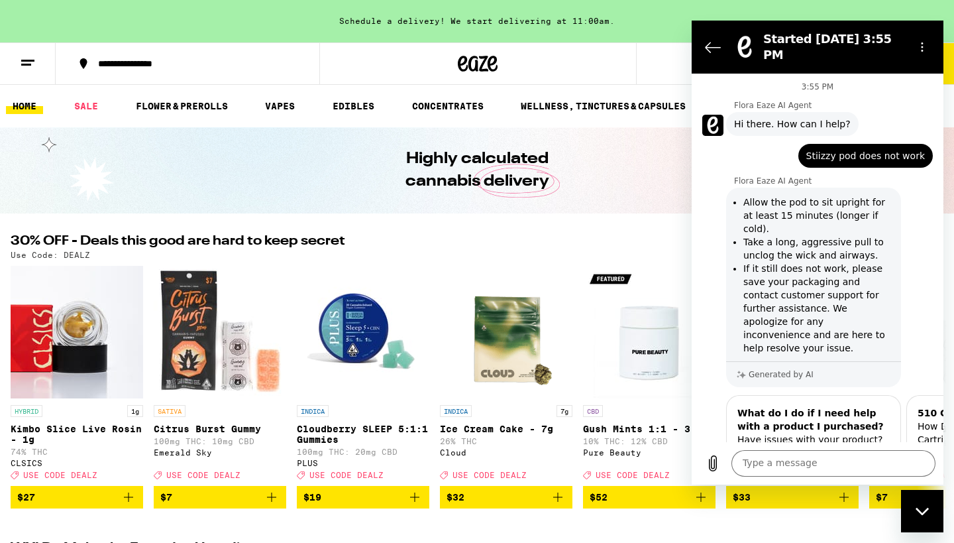
scroll to position [1720, 0]
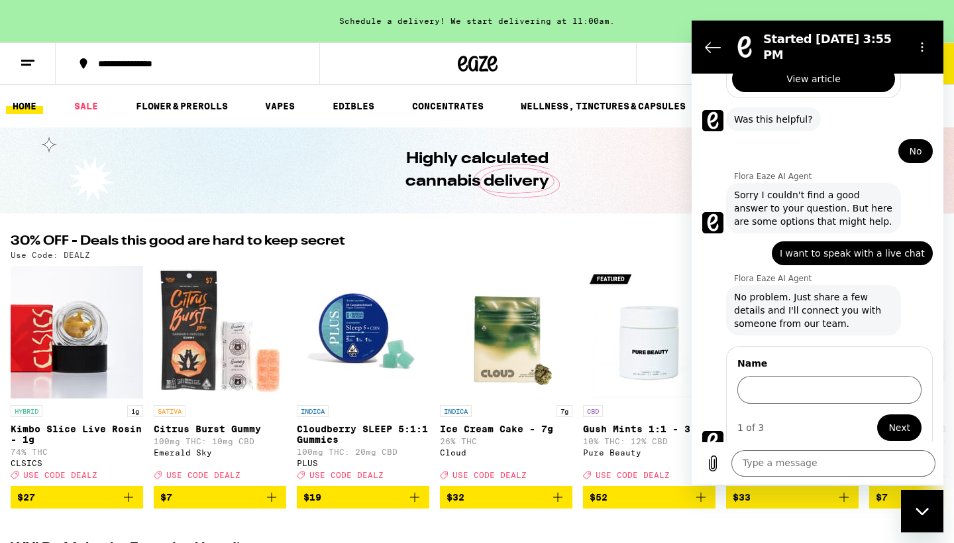
click at [545, 78] on div at bounding box center [477, 63] width 317 height 42
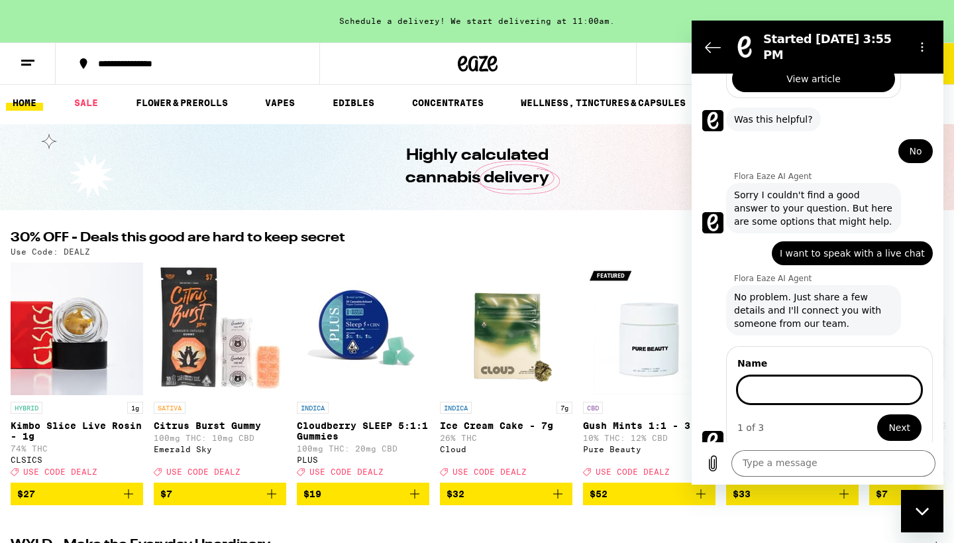
drag, startPoint x: 768, startPoint y: 371, endPoint x: 768, endPoint y: 378, distance: 7.3
click at [768, 376] on input "Name" at bounding box center [829, 390] width 184 height 28
type input "[PERSON_NAME]"
click at [890, 417] on button "Next" at bounding box center [899, 427] width 44 height 27
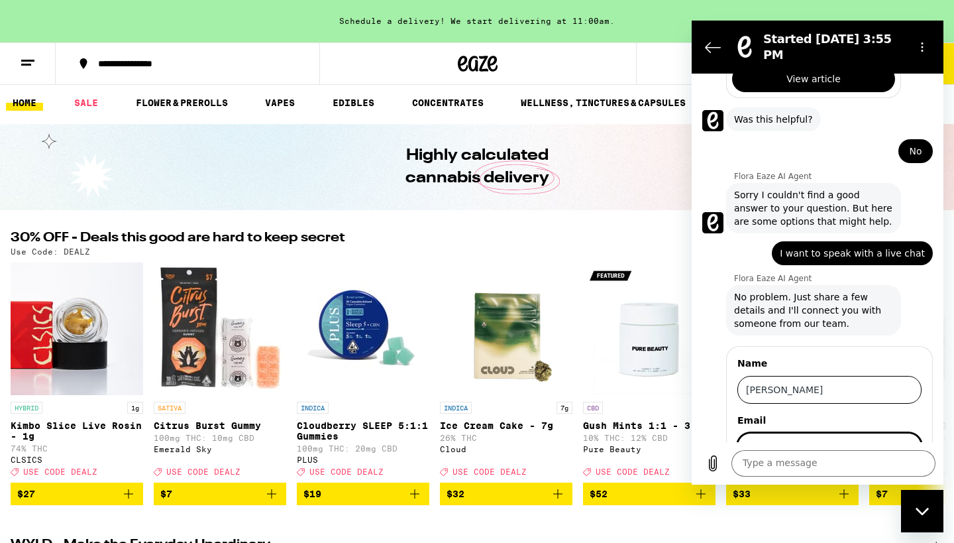
scroll to position [1777, 0]
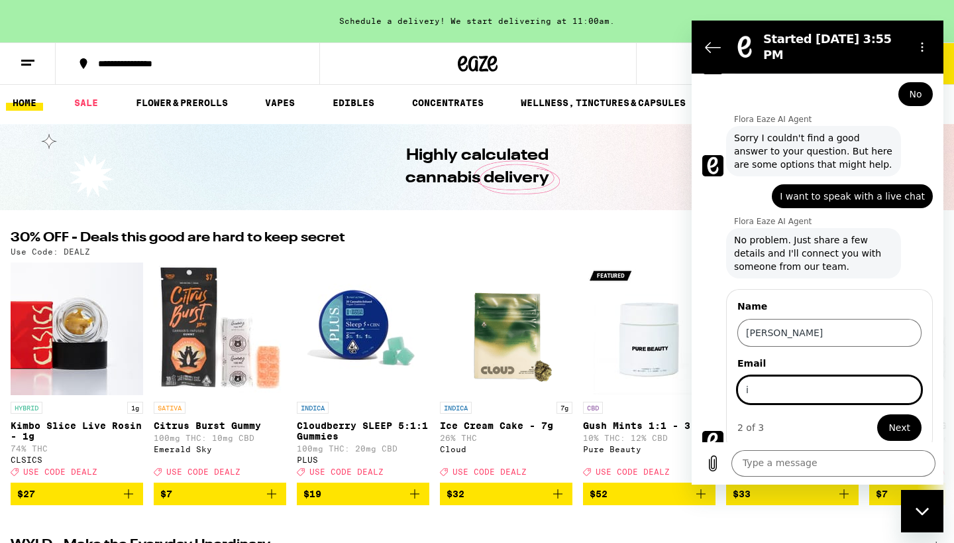
type input "in"
type input "[EMAIL_ADDRESS][DOMAIN_NAME]"
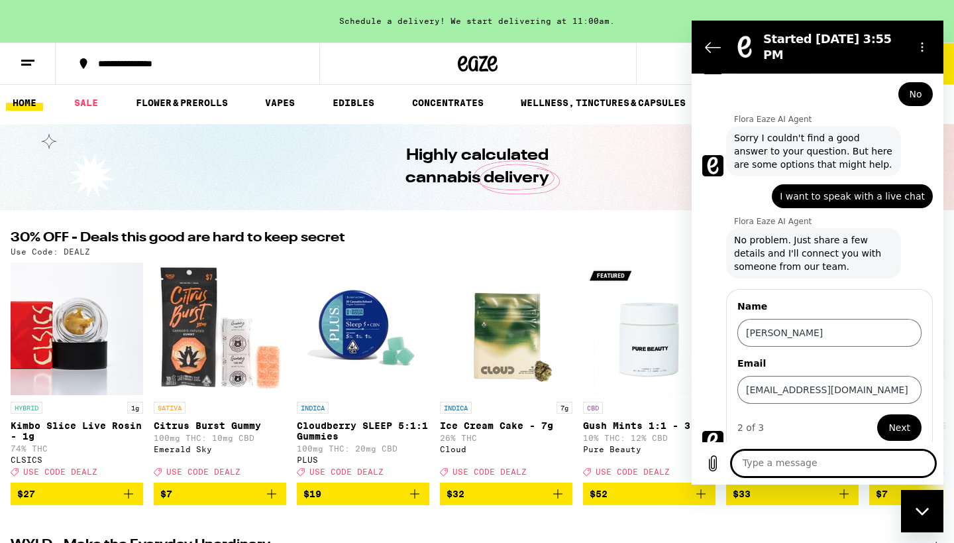
click at [750, 460] on textarea at bounding box center [833, 463] width 204 height 27
paste textarea "purchased a pod (Stiizzy Green Crack Diamond Resin 1g). I have followed all ins…"
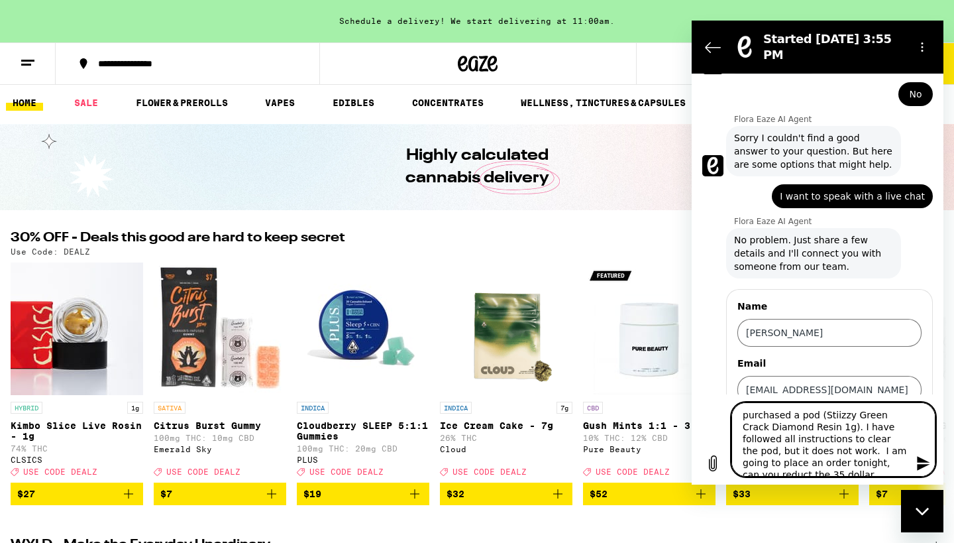
scroll to position [24, 0]
type textarea "purchased a pod (Stiizzy Green Crack Diamond Resin 1g). I have followed all ins…"
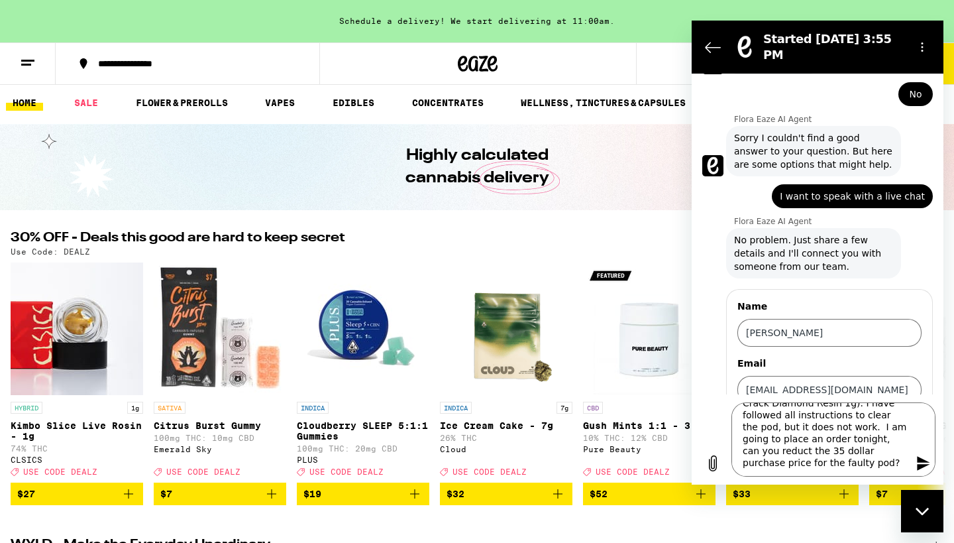
click at [923, 456] on icon "Send message" at bounding box center [924, 463] width 16 height 16
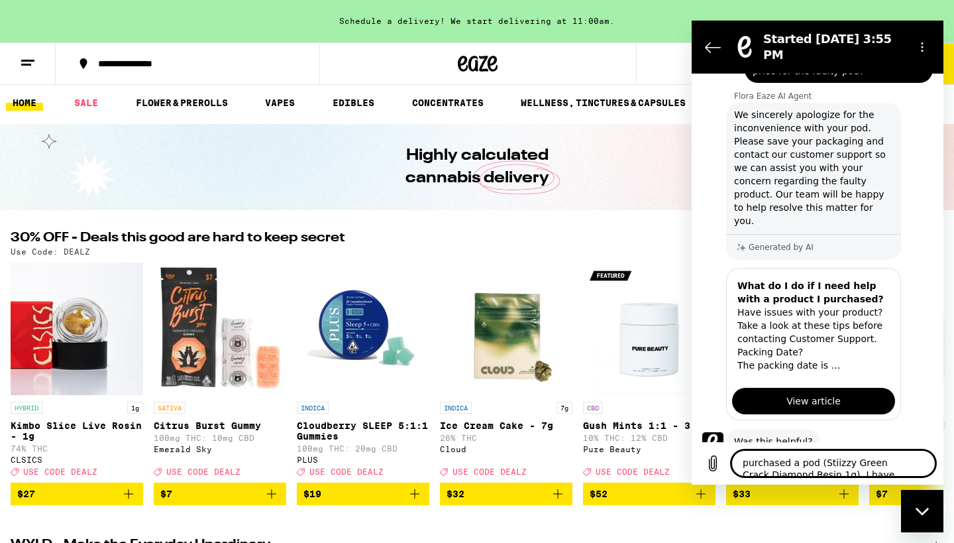
scroll to position [2290, 0]
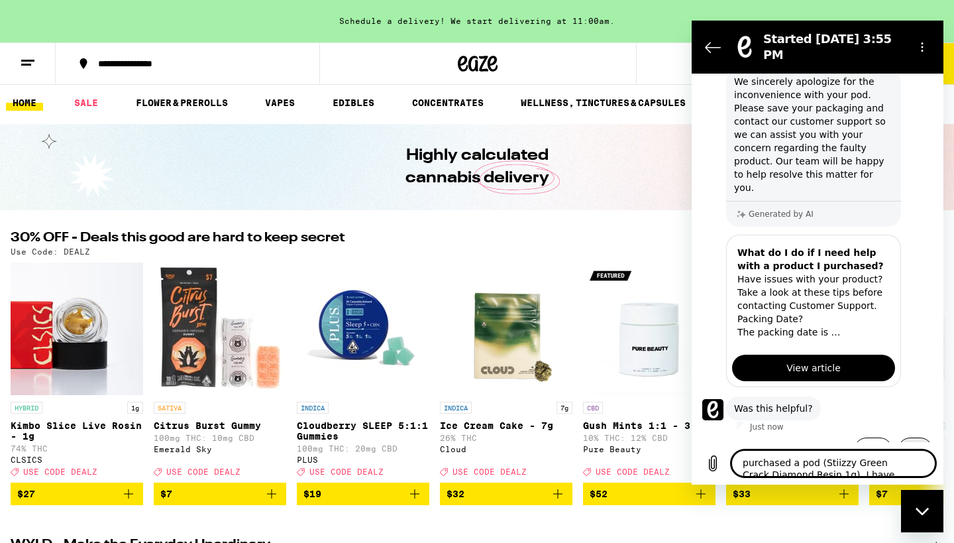
click at [903, 437] on button "No" at bounding box center [915, 449] width 35 height 25
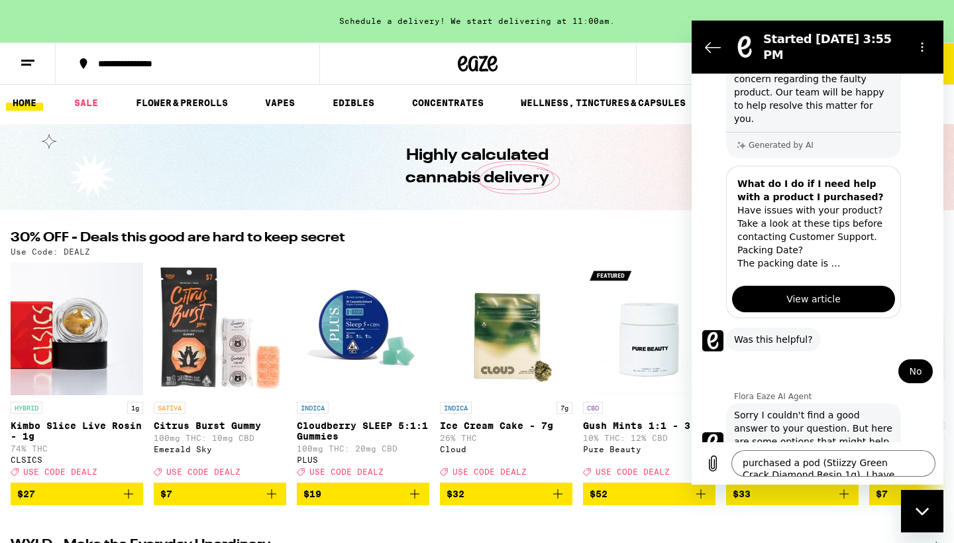
scroll to position [2362, 0]
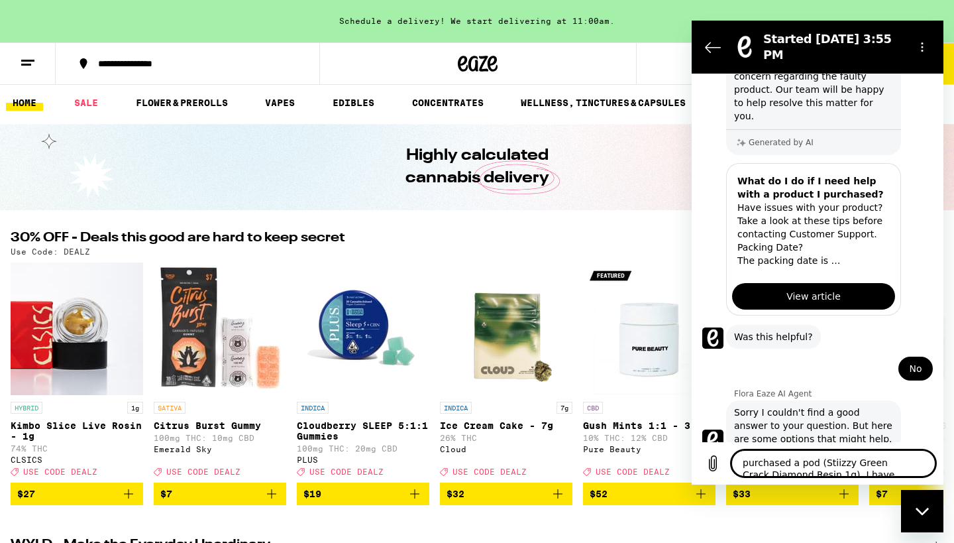
click at [750, 458] on textarea "purchased a pod (Stiizzy Green Crack Diamond Resin 1g). I have followed all ins…" at bounding box center [833, 463] width 204 height 27
type textarea "go to live chat"
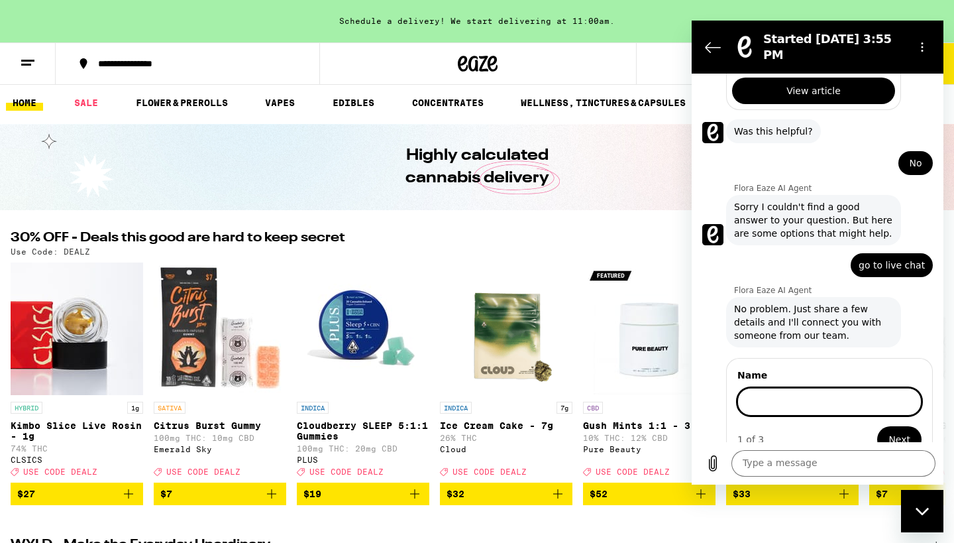
scroll to position [2566, 0]
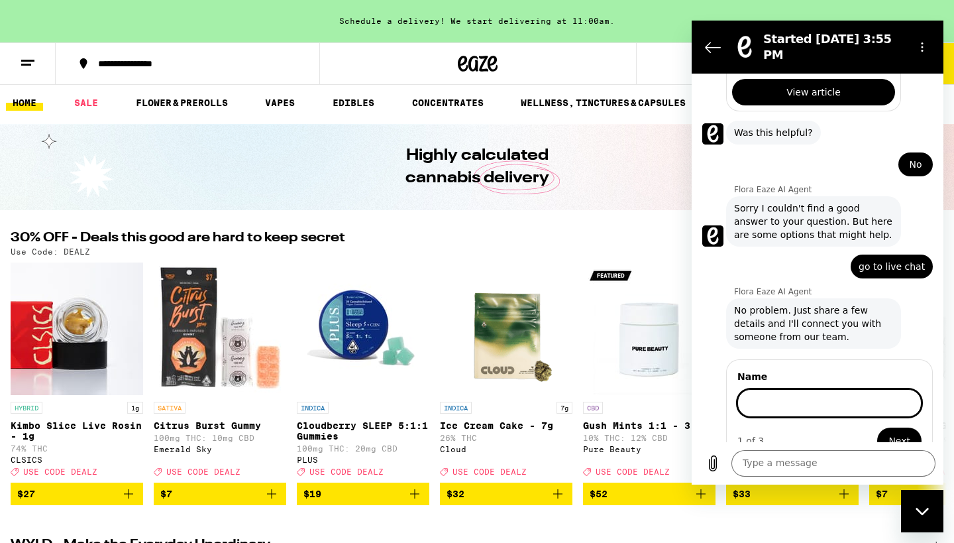
type input "D"
type input "[PERSON_NAME]"
click at [751, 457] on textarea at bounding box center [833, 463] width 204 height 27
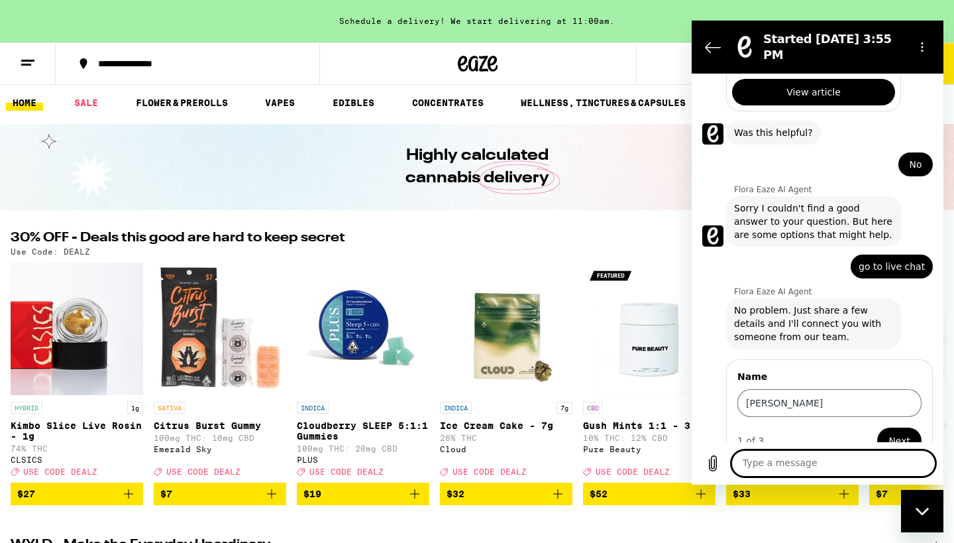
paste textarea "purchased a pod (Stiizzy Green Crack Diamond Resin 1g). I have followed all ins…"
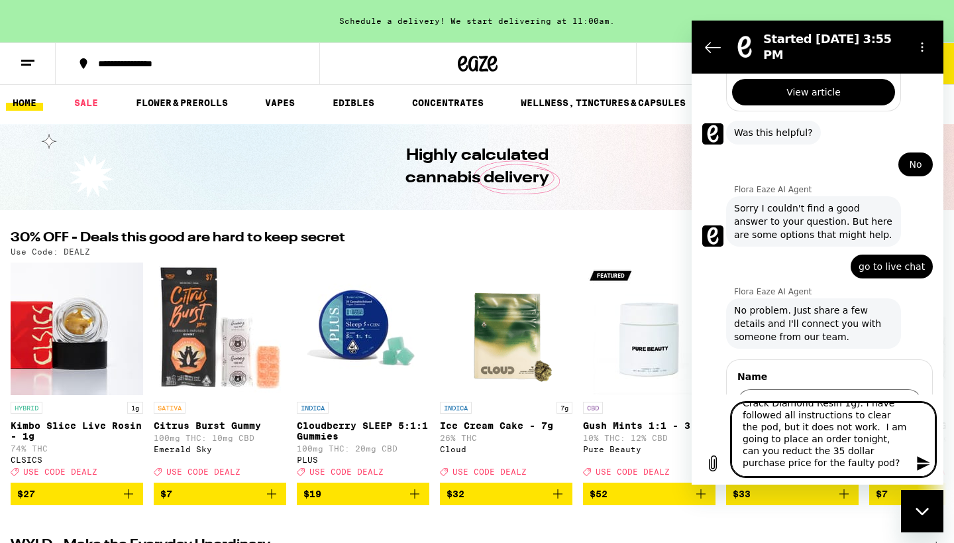
type textarea "purchased a pod (Stiizzy Green Crack Diamond Resin 1g). I have followed all ins…"
click at [920, 464] on icon "Send message" at bounding box center [923, 463] width 13 height 15
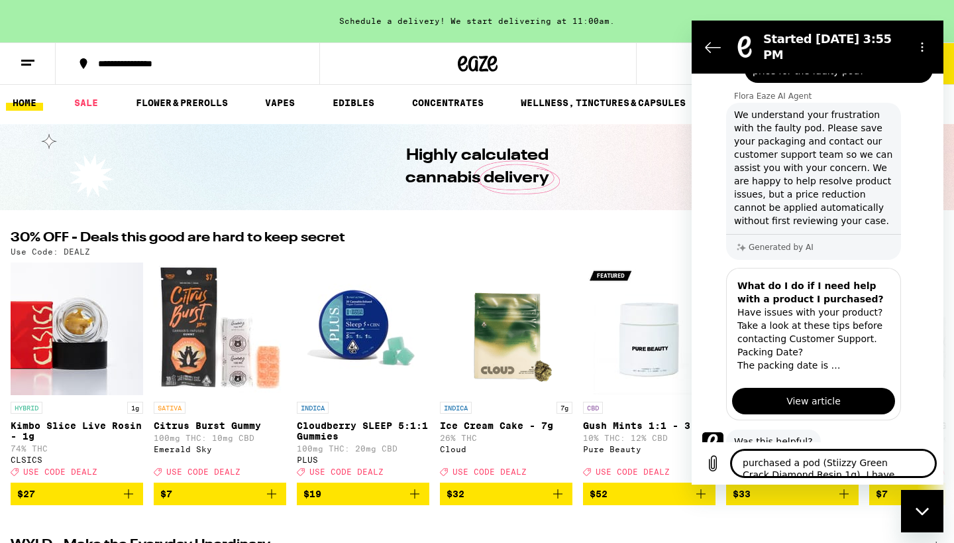
scroll to position [3093, 0]
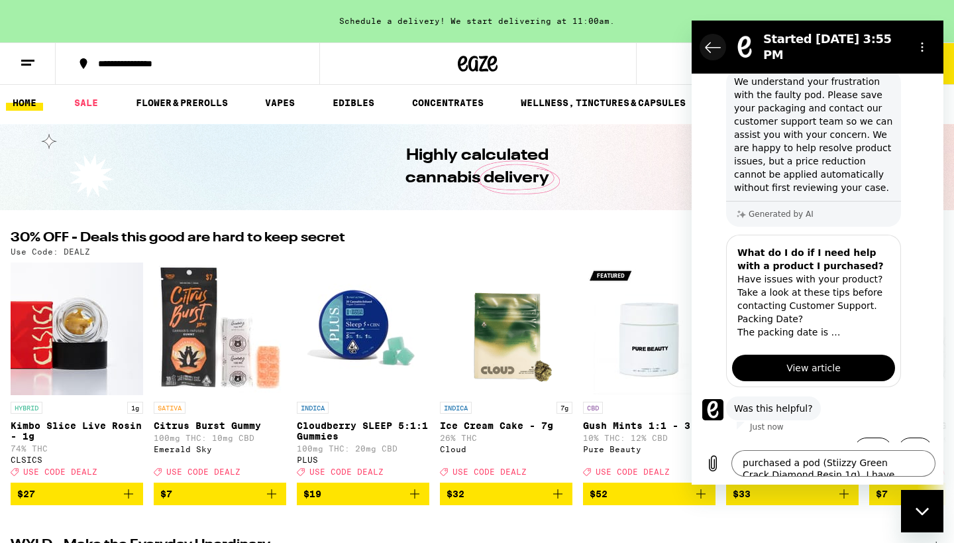
click at [717, 39] on icon "Back to the conversation list" at bounding box center [713, 47] width 16 height 16
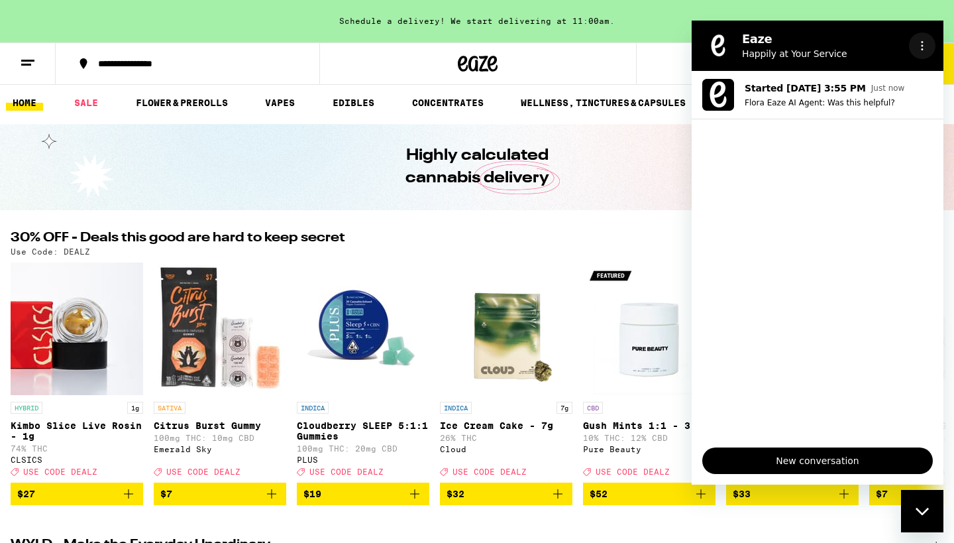
click at [924, 42] on icon "Options menu" at bounding box center [922, 45] width 11 height 11
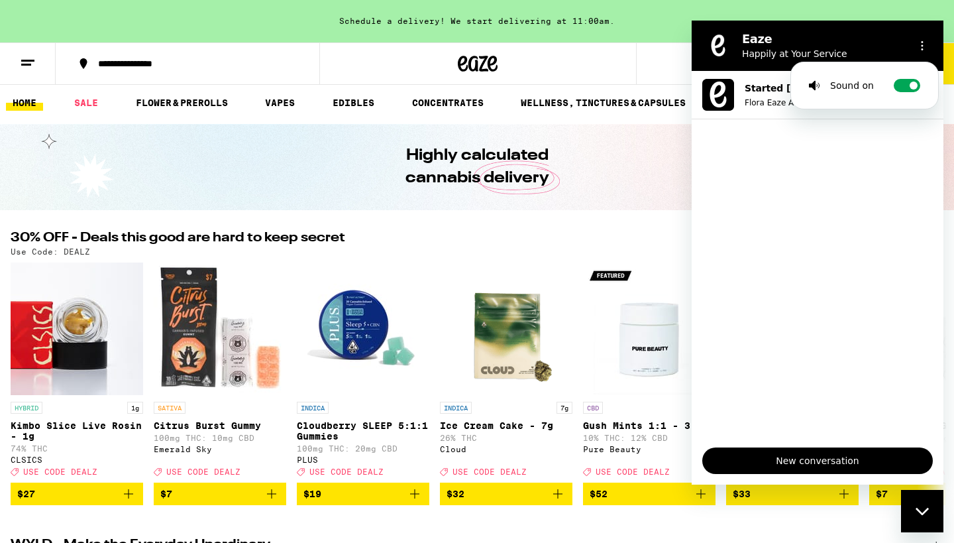
click at [927, 510] on icon "Close messaging window" at bounding box center [921, 510] width 13 height 7
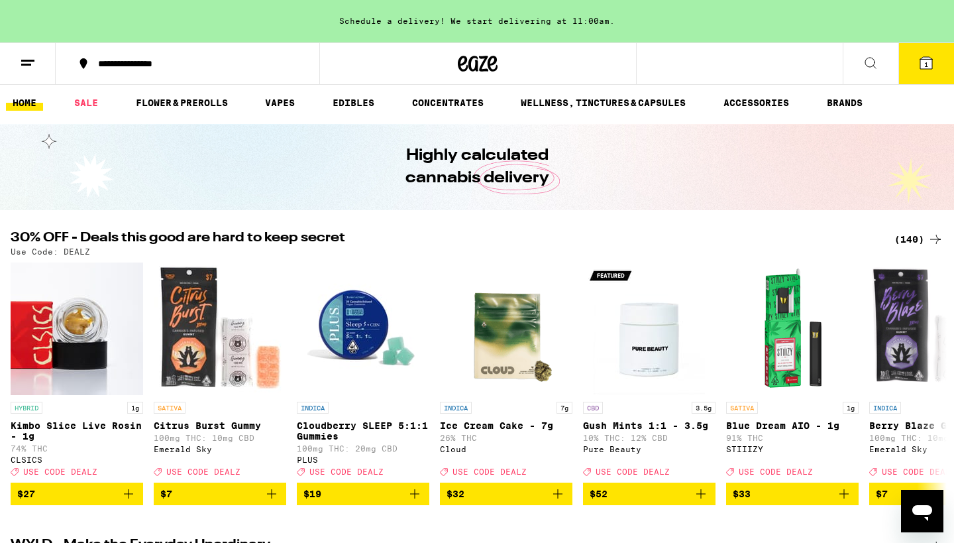
click at [928, 61] on span "1" at bounding box center [926, 64] width 4 height 8
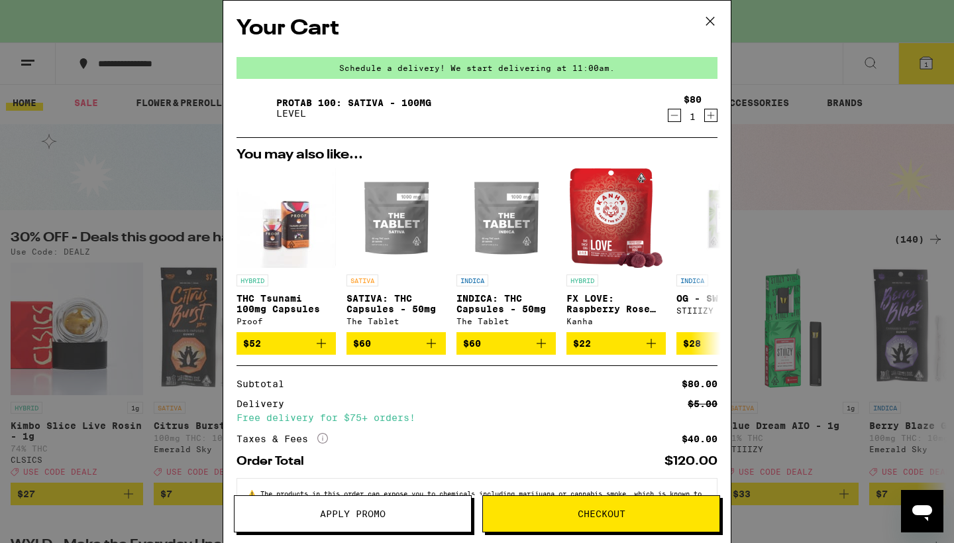
click at [280, 508] on button "Apply Promo" at bounding box center [353, 513] width 238 height 37
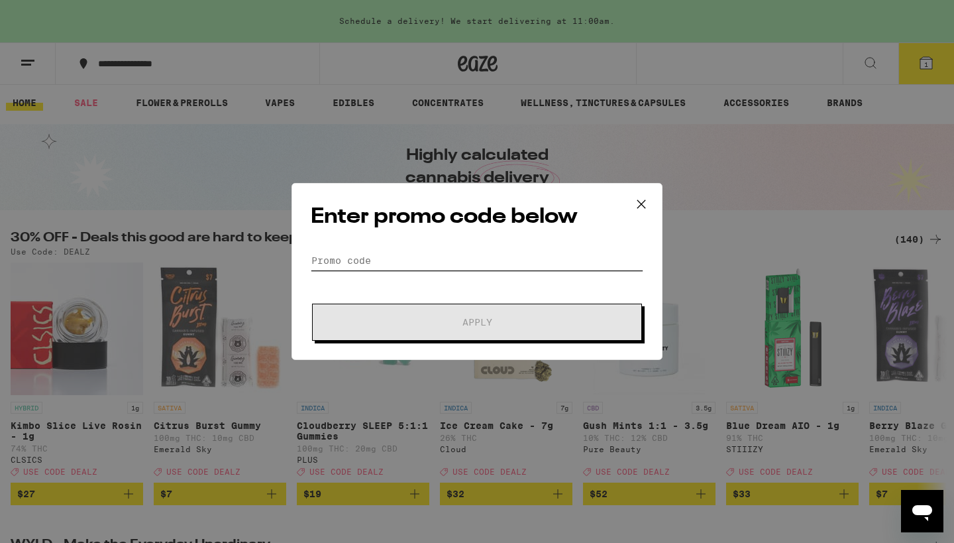
click at [335, 255] on input "Promo Code" at bounding box center [477, 260] width 333 height 20
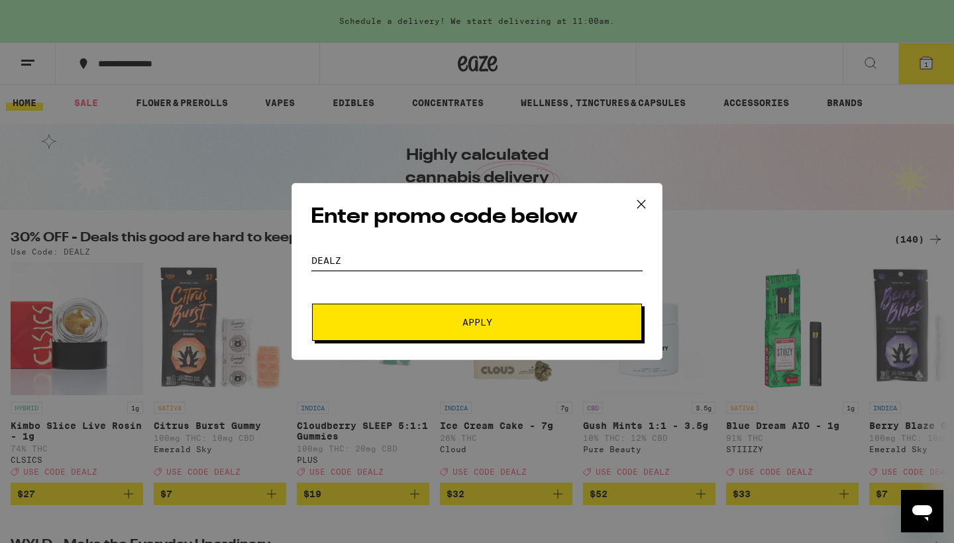
type input "DEALZ"
click at [470, 319] on span "Apply" at bounding box center [477, 321] width 30 height 9
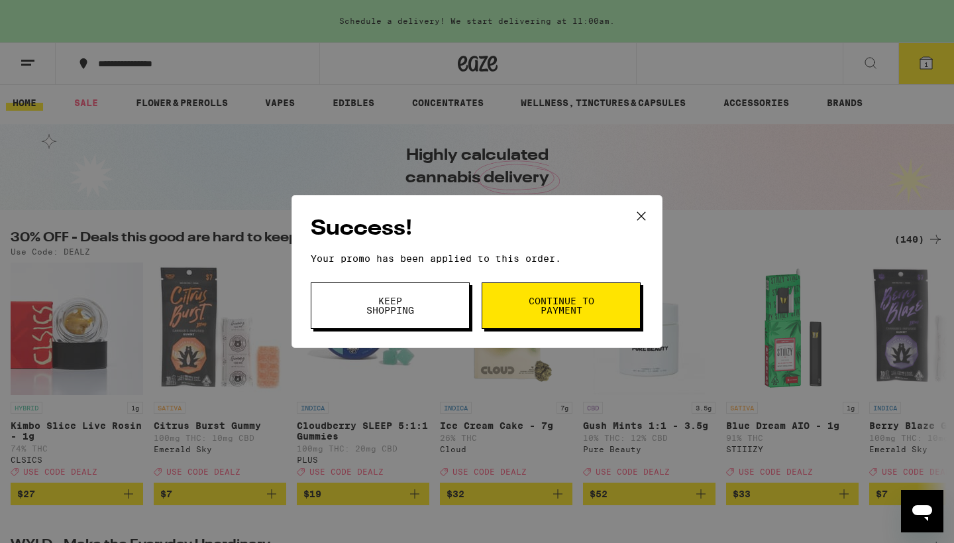
click at [563, 301] on span "Continue to payment" at bounding box center [561, 305] width 68 height 19
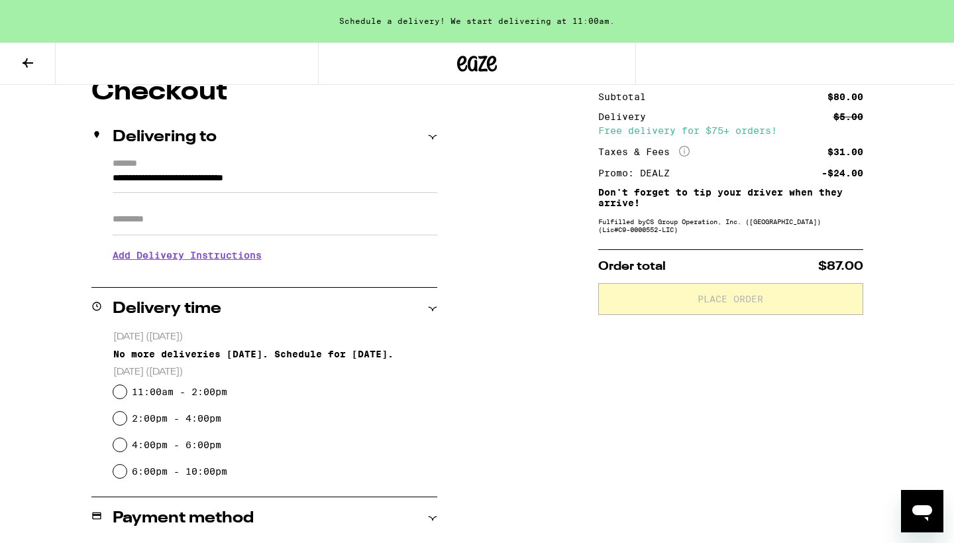
scroll to position [129, 0]
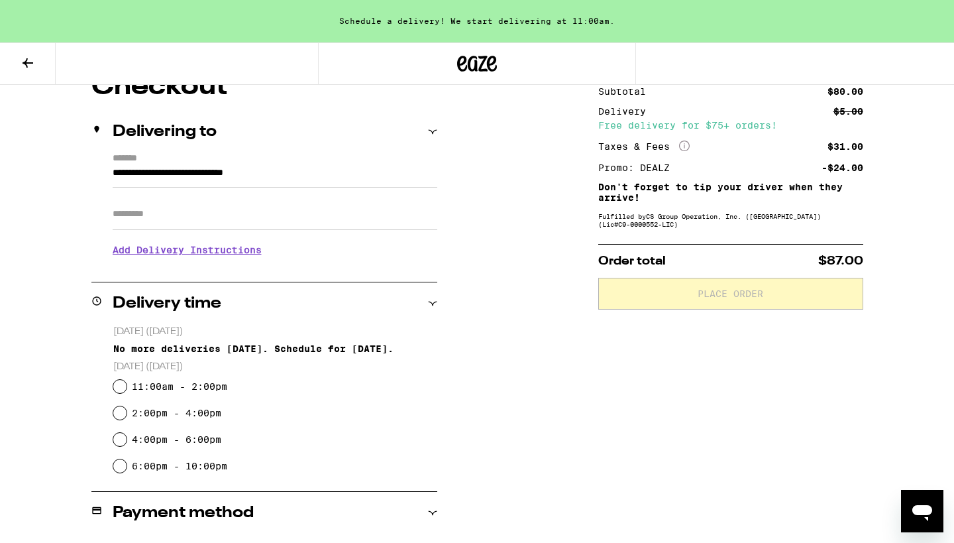
click at [123, 466] on input "6:00pm - 10:00pm" at bounding box center [119, 465] width 13 height 13
radio input "true"
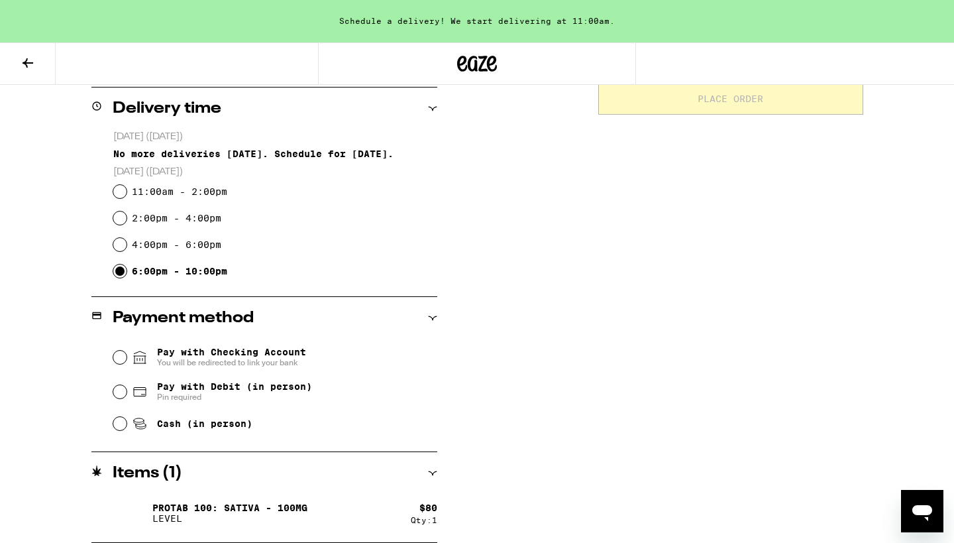
scroll to position [324, 0]
click at [119, 392] on input "Pay with Debit (in person) Pin required" at bounding box center [119, 391] width 13 height 13
radio input "true"
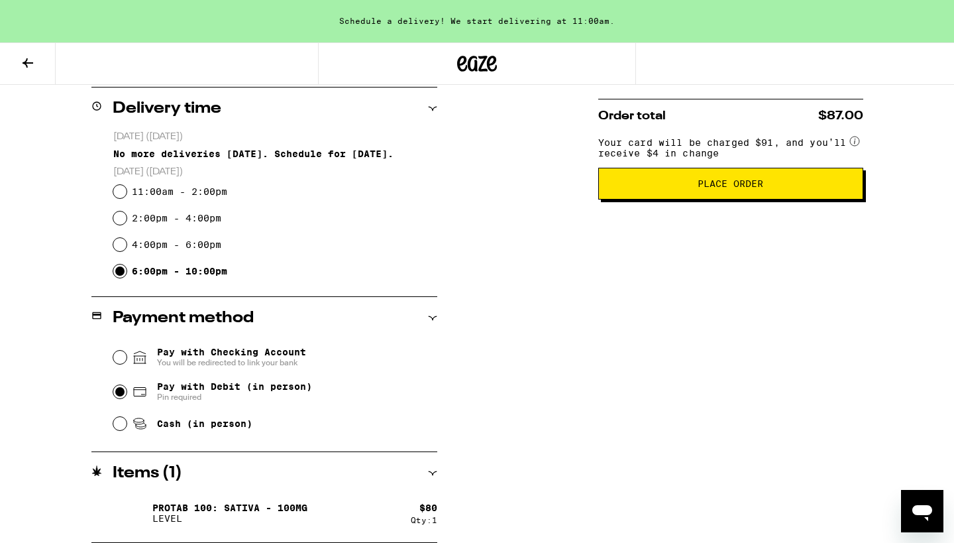
click at [719, 188] on span "Place Order" at bounding box center [731, 183] width 66 height 9
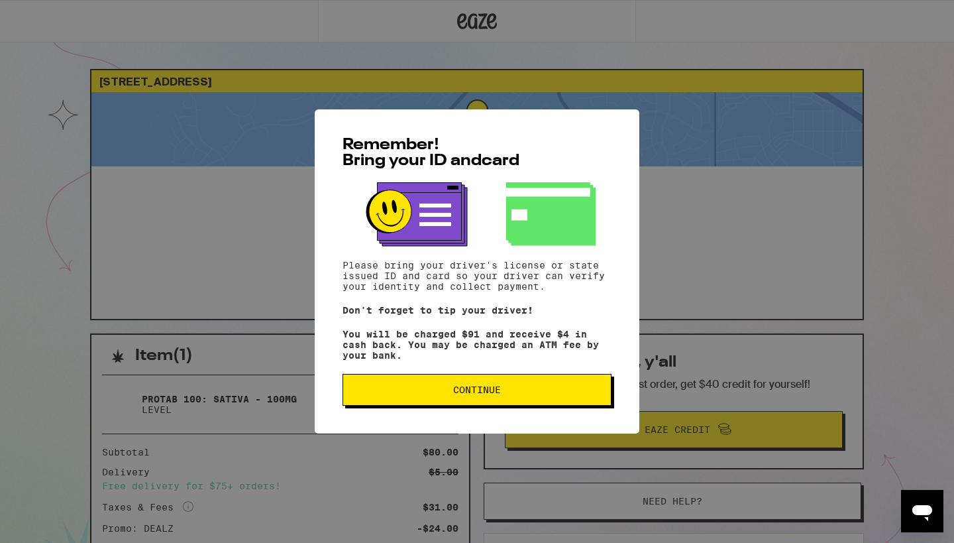
click at [472, 394] on span "Continue" at bounding box center [477, 389] width 48 height 9
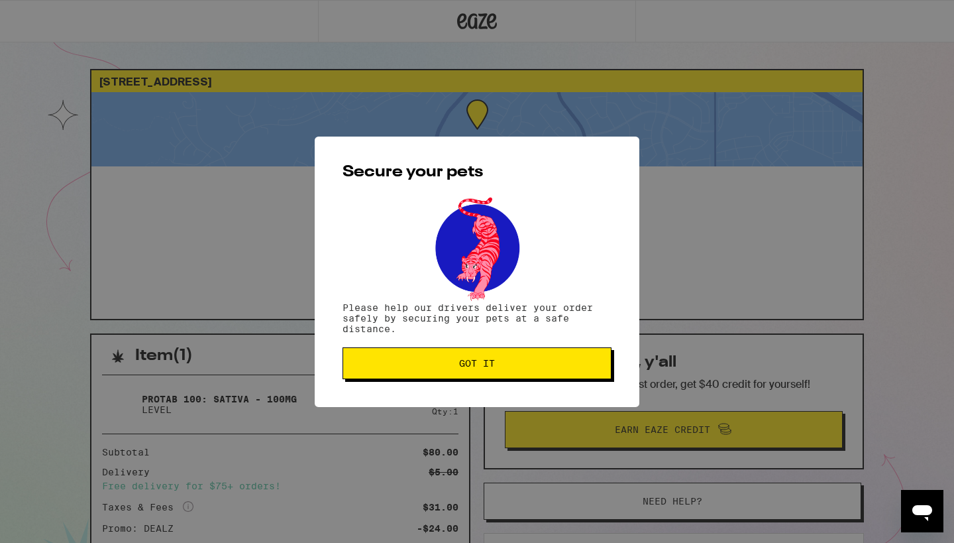
click at [478, 368] on span "Got it" at bounding box center [477, 362] width 36 height 9
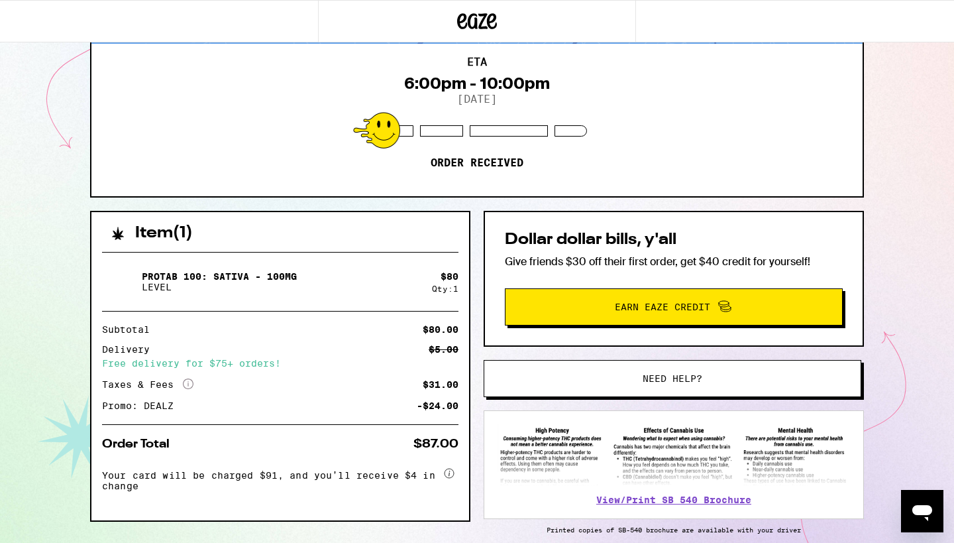
scroll to position [127, 0]
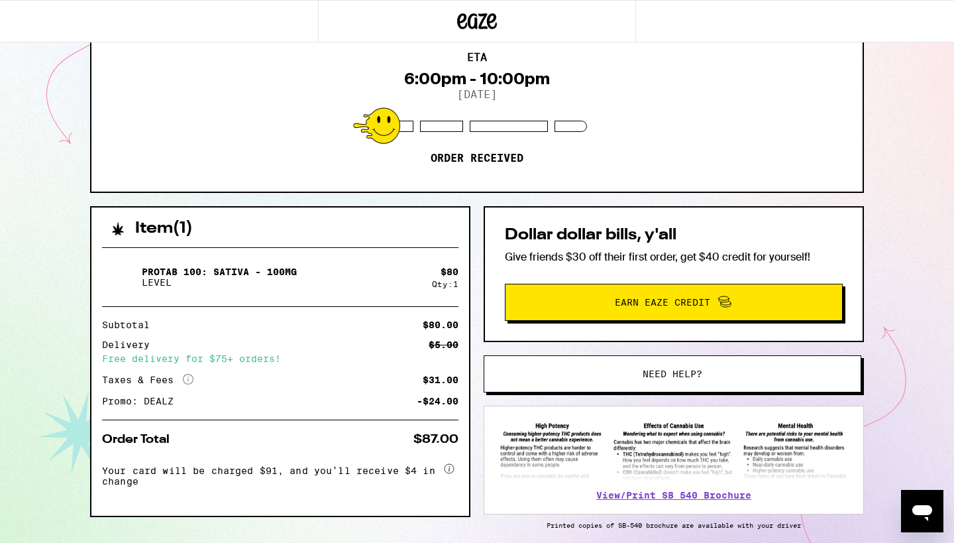
click at [645, 366] on button "Need help?" at bounding box center [673, 373] width 378 height 37
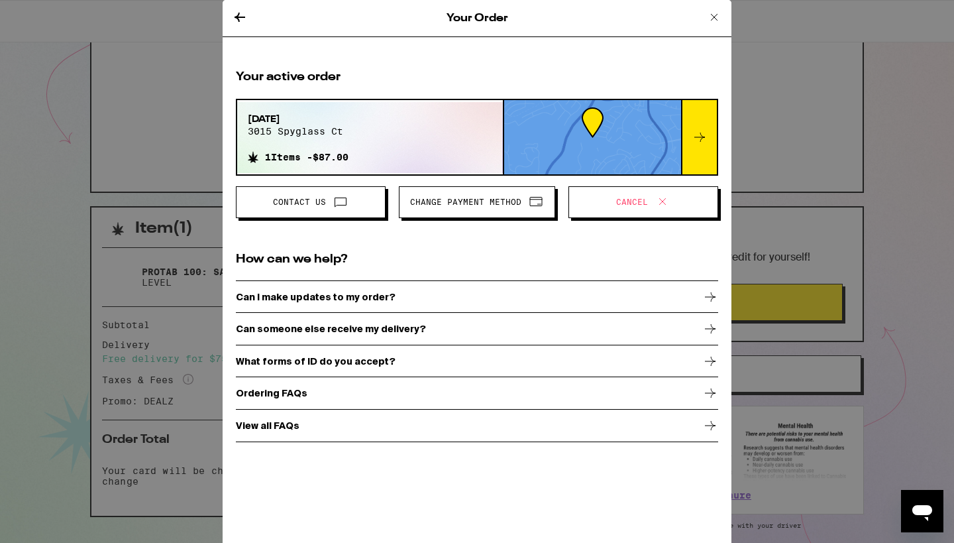
click at [237, 13] on icon at bounding box center [240, 17] width 16 height 16
